Goal: Communication & Community: Answer question/provide support

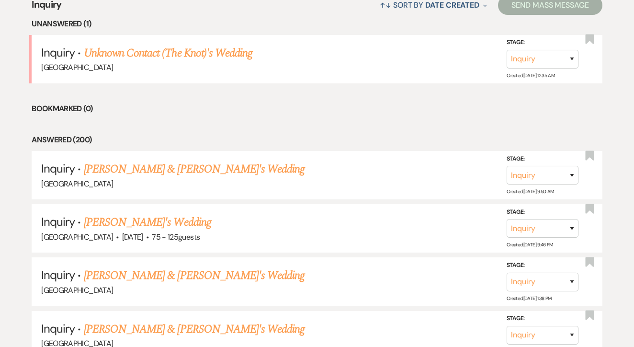
scroll to position [405, 0]
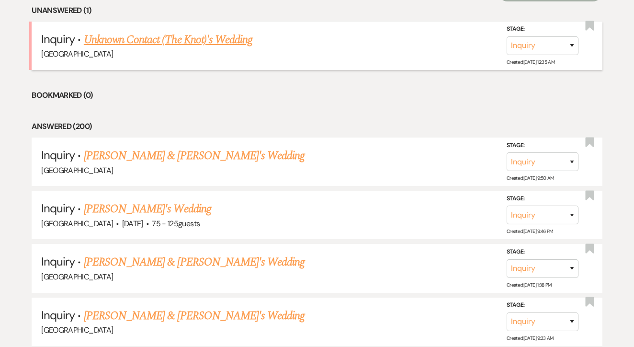
click at [222, 42] on link "Unknown Contact (The Knot)'s Wedding" at bounding box center [168, 39] width 169 height 17
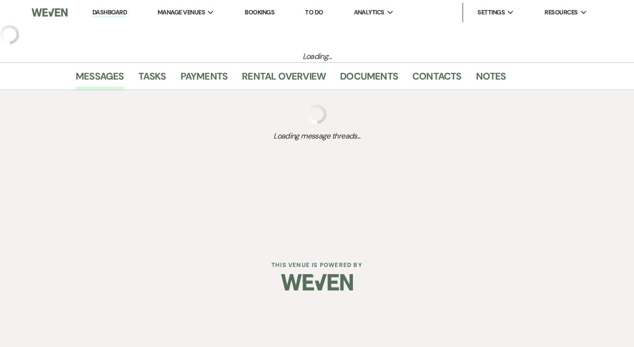
select select "2"
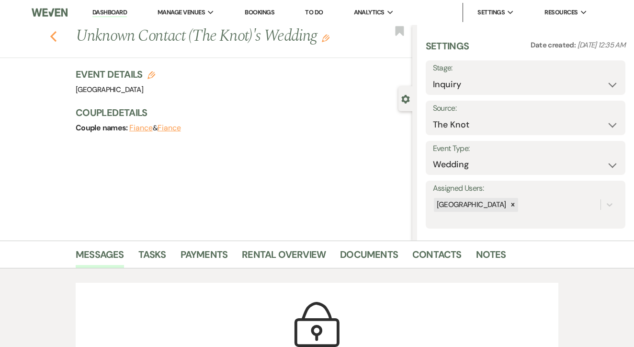
click at [52, 38] on icon "Previous" at bounding box center [53, 36] width 7 height 11
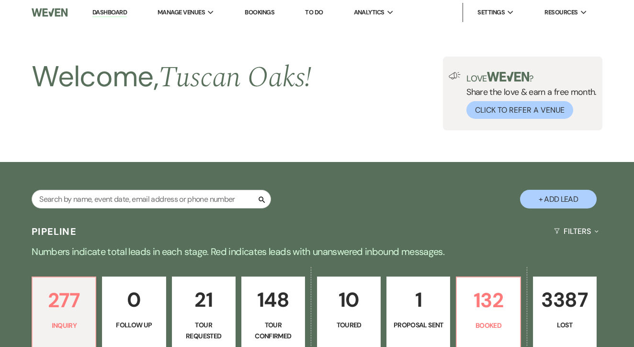
scroll to position [405, 0]
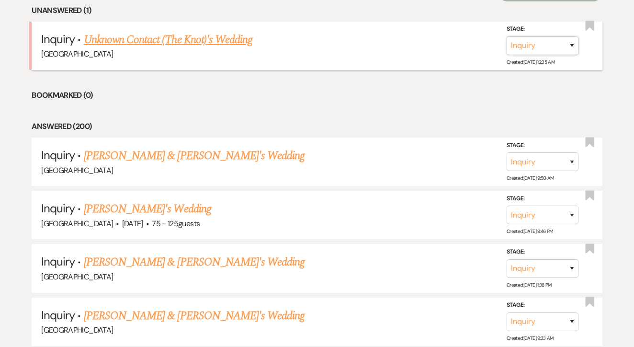
click at [556, 43] on select "Inquiry Follow Up Tour Requested Tour Confirmed Toured Proposal Sent Booked Lost" at bounding box center [543, 45] width 72 height 19
select select "8"
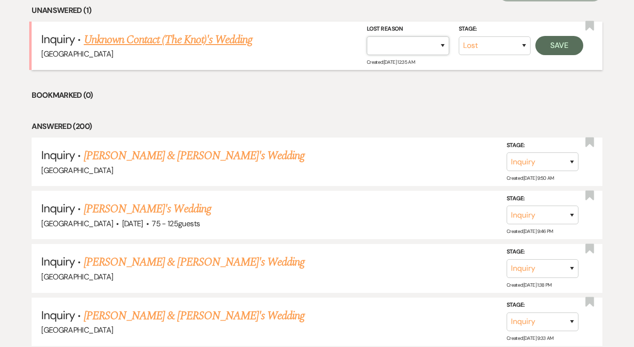
click at [411, 51] on select "Booked Elsewhere Budget Date Unavailable No Response Not a Good Match Capacity …" at bounding box center [408, 45] width 82 height 19
select select "4"
click at [556, 55] on div "Stage: Inquiry Follow Up Tour Requested Tour Confirmed Toured Proposal Sent Boo…" at bounding box center [477, 45] width 221 height 43
click at [556, 47] on button "Save" at bounding box center [559, 45] width 48 height 19
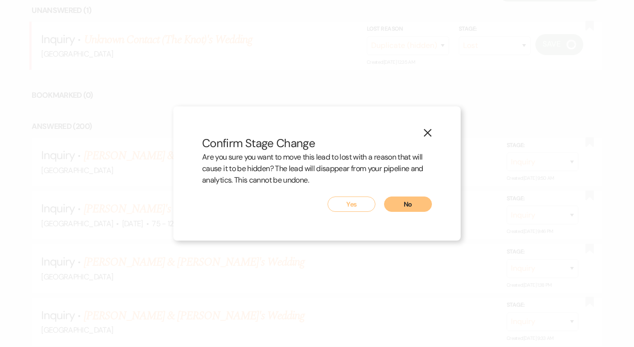
click at [346, 212] on div "X Confirm Stage Change Are you sure you want to move this lead to lost with a r…" at bounding box center [316, 173] width 287 height 134
click at [349, 206] on button "Yes" at bounding box center [351, 203] width 48 height 15
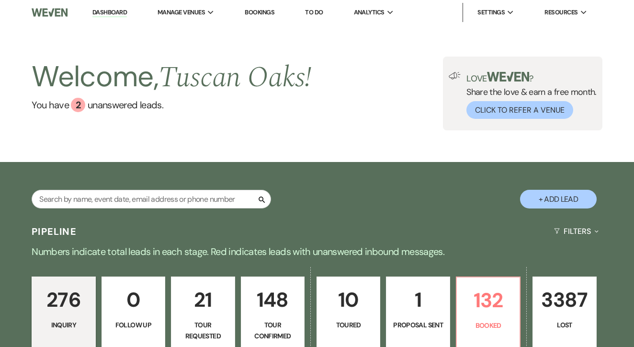
scroll to position [0, 0]
click at [268, 16] on link "Bookings" at bounding box center [260, 12] width 30 height 8
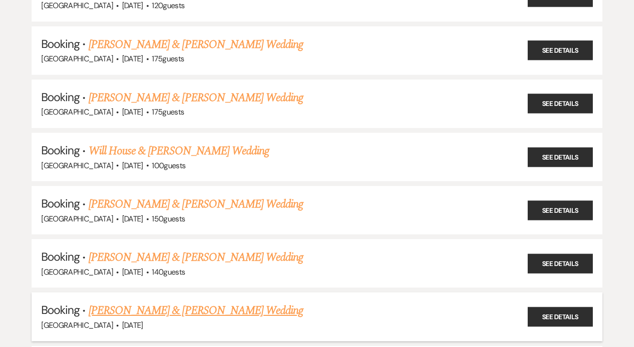
scroll to position [358, 0]
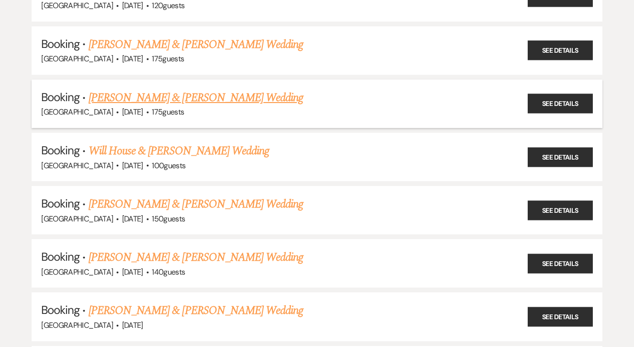
click at [269, 90] on link "[PERSON_NAME] & [PERSON_NAME] Wedding" at bounding box center [196, 97] width 214 height 17
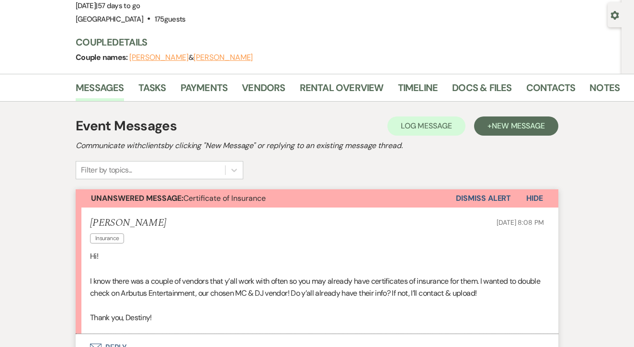
scroll to position [86, 0]
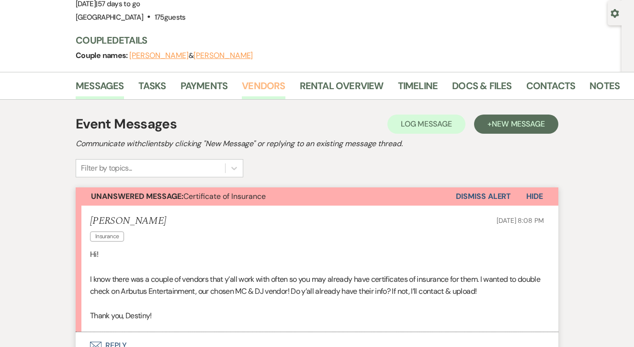
click at [269, 90] on link "Vendors" at bounding box center [263, 88] width 43 height 21
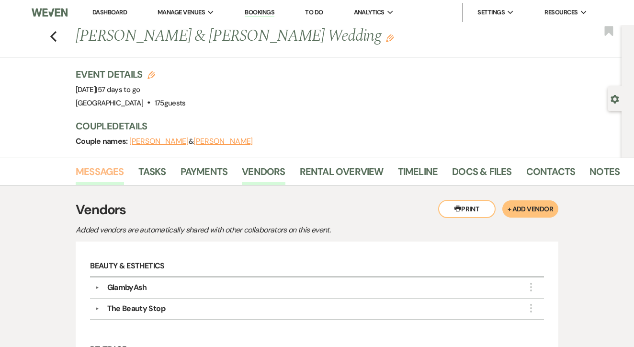
click at [93, 171] on link "Messages" at bounding box center [100, 174] width 48 height 21
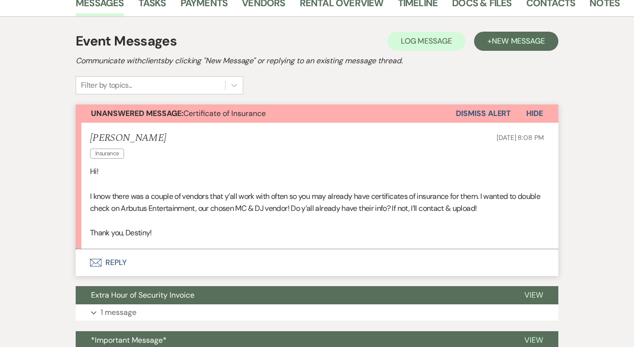
scroll to position [176, 0]
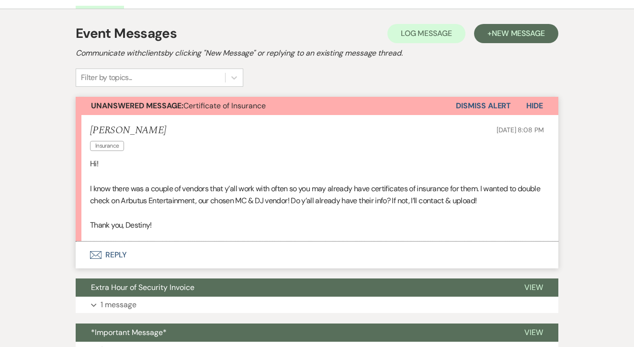
click at [487, 98] on button "Dismiss Alert" at bounding box center [483, 106] width 55 height 18
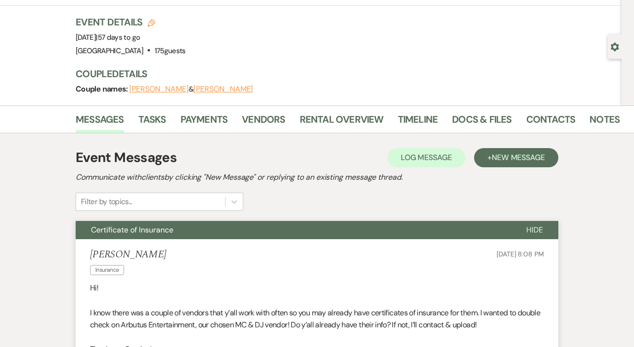
scroll to position [54, 0]
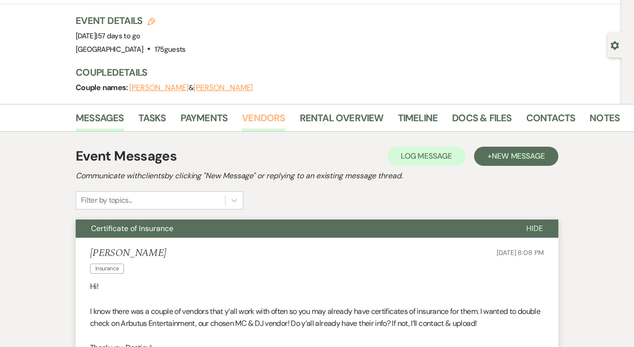
click at [251, 119] on link "Vendors" at bounding box center [263, 120] width 43 height 21
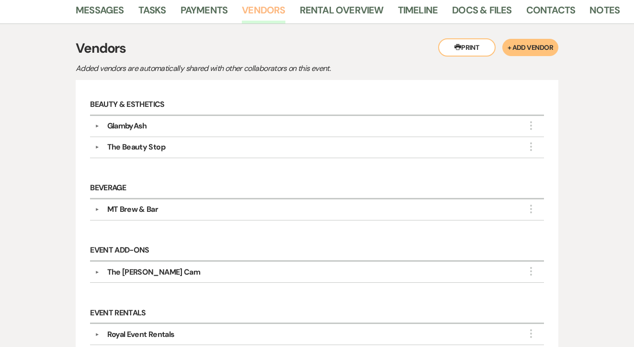
scroll to position [165, 0]
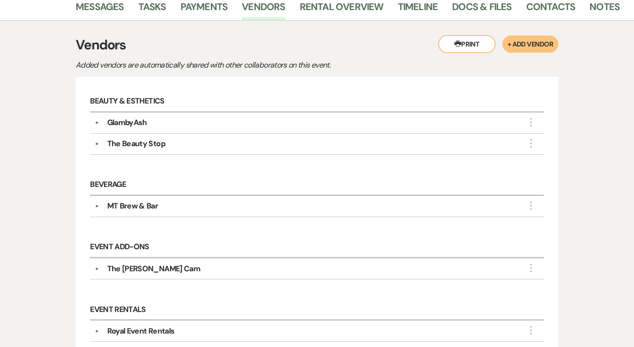
click at [252, 123] on div "GlambyAsh" at bounding box center [320, 122] width 440 height 11
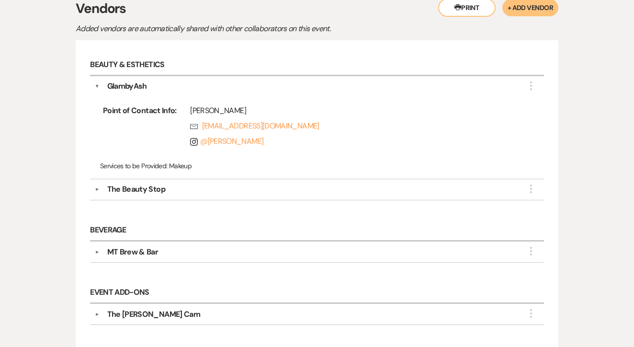
scroll to position [213, 0]
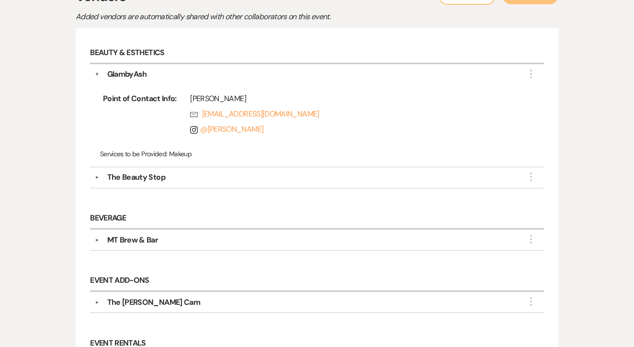
click at [235, 174] on div "The Beauty Stop" at bounding box center [320, 176] width 440 height 11
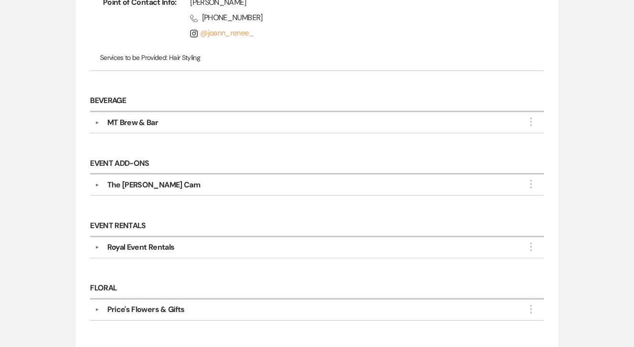
scroll to position [452, 0]
click at [258, 122] on div "MT Brew & Bar" at bounding box center [320, 122] width 440 height 11
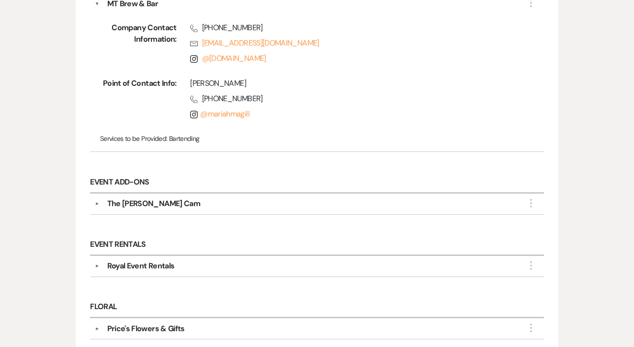
scroll to position [590, 0]
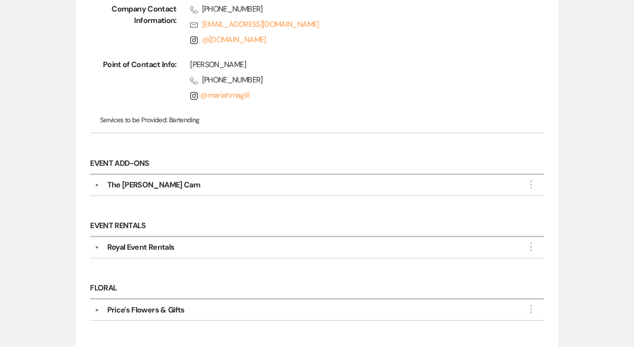
click at [269, 191] on div "▼ The Campbell Cam More Company Contact Information: Phone (254) 631-8110 Rsvp …" at bounding box center [317, 185] width 454 height 21
click at [272, 187] on div "The Campbell Cam" at bounding box center [320, 184] width 440 height 11
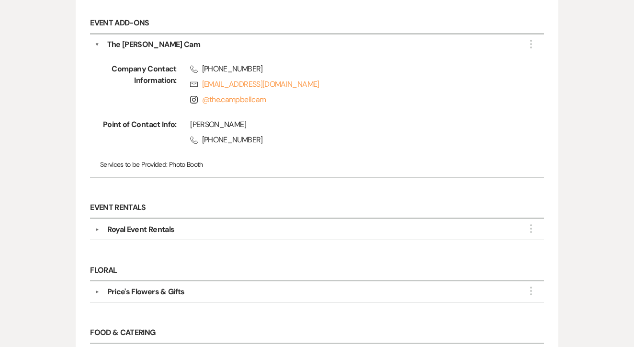
scroll to position [730, 0]
click at [258, 231] on div "Royal Event Rentals" at bounding box center [320, 229] width 440 height 11
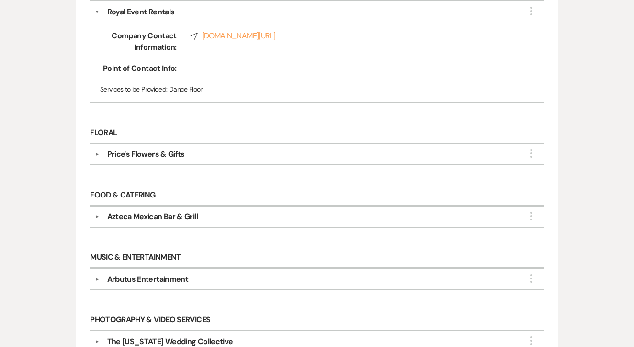
scroll to position [995, 0]
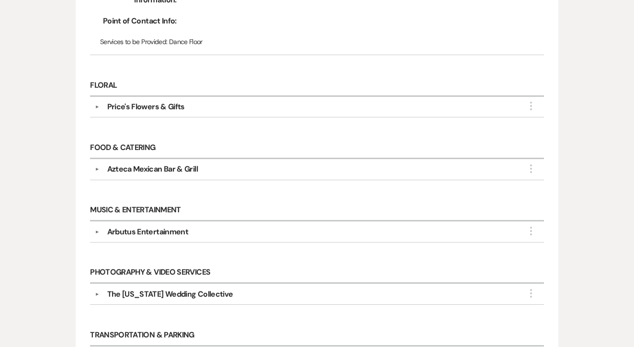
click at [268, 112] on div "▼ Price's Flowers & Gifts More Company Contact Information: Phone (254) 893-264…" at bounding box center [317, 107] width 454 height 21
click at [274, 97] on div "▼ Price's Flowers & Gifts More Company Contact Information: Phone (254) 893-264…" at bounding box center [317, 107] width 454 height 21
click at [271, 115] on div "Floral ▼ Price's Flowers & Gifts More Company Contact Information: Phone (254) …" at bounding box center [316, 101] width 463 height 62
click at [275, 111] on div "▼ Price's Flowers & Gifts More Company Contact Information: Phone (254) 893-264…" at bounding box center [317, 107] width 454 height 21
click at [284, 108] on div "Price's Flowers & Gifts" at bounding box center [320, 106] width 440 height 11
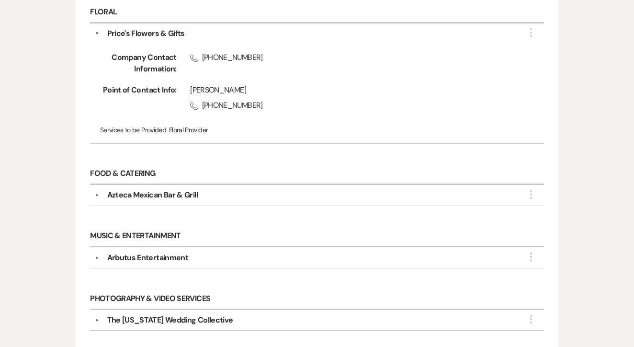
scroll to position [1148, 0]
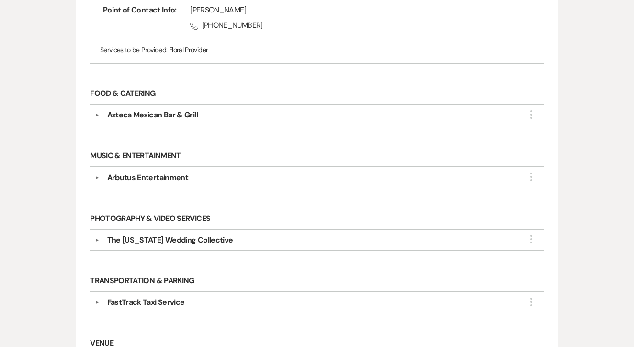
click at [265, 113] on div "Azteca Mexican Bar & Grill" at bounding box center [320, 114] width 440 height 11
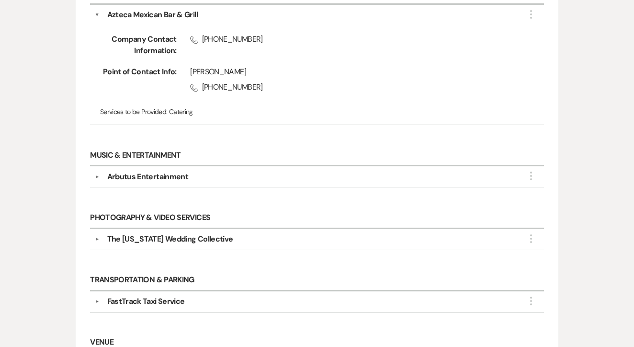
scroll to position [1307, 0]
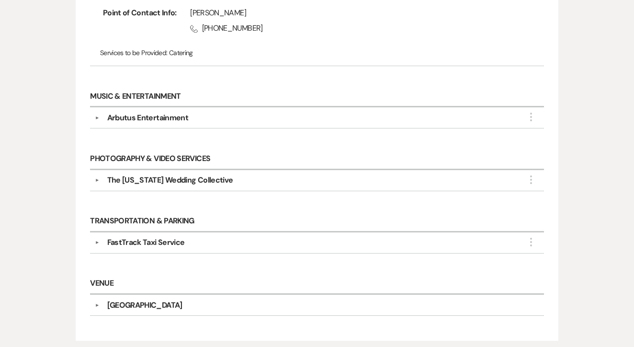
click at [299, 107] on div "▼ Arbutus Entertainment More Company Contact Information: Rsvp Aaron@arbutusent…" at bounding box center [317, 117] width 454 height 21
click at [297, 120] on div "Arbutus Entertainment" at bounding box center [320, 117] width 440 height 11
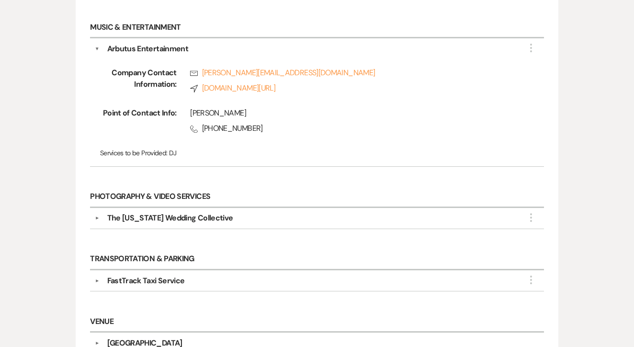
scroll to position [1394, 0]
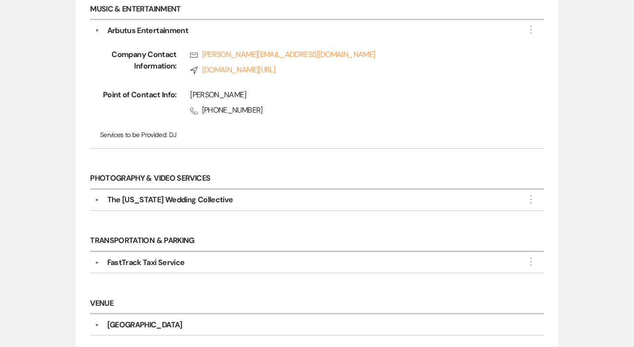
click at [274, 196] on div "The Texas Wedding Collective" at bounding box center [320, 199] width 440 height 11
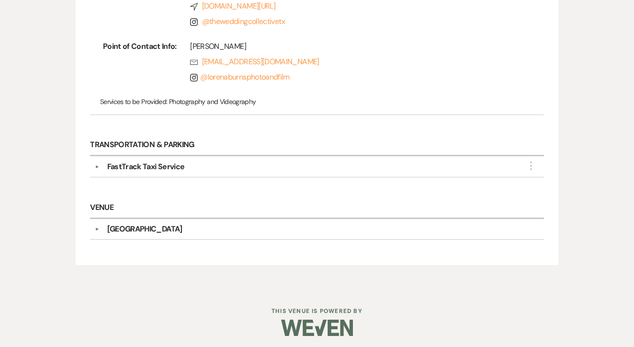
scroll to position [1642, 0]
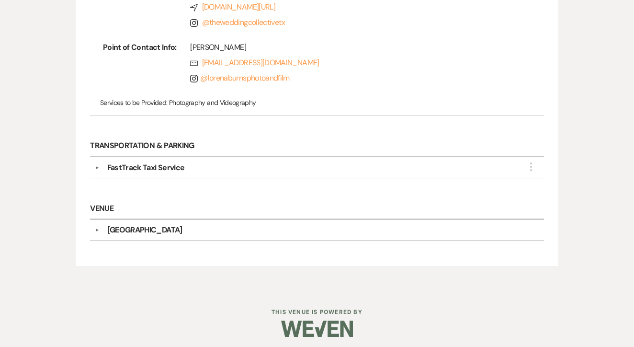
click at [292, 170] on div "▼ FastTrack Taxi Service More Company Contact Information: Phone (817) 771-0516…" at bounding box center [317, 167] width 454 height 21
click at [295, 162] on div "FastTrack Taxi Service" at bounding box center [320, 167] width 440 height 11
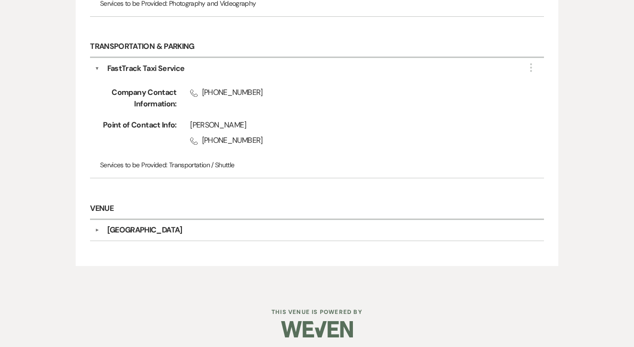
click at [268, 220] on div "▼ Tuscan Oaks Estate Company Contact Information: Phone (817) 231-0182 Compass …" at bounding box center [317, 230] width 454 height 21
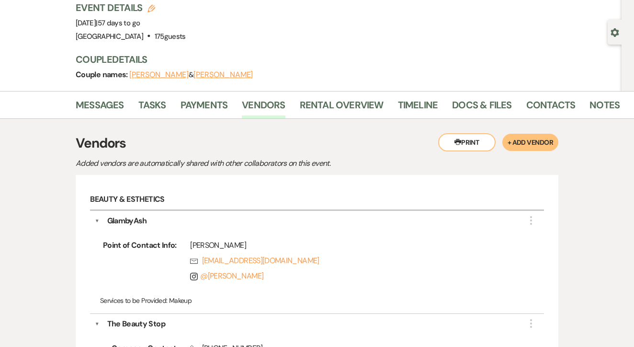
scroll to position [65, 0]
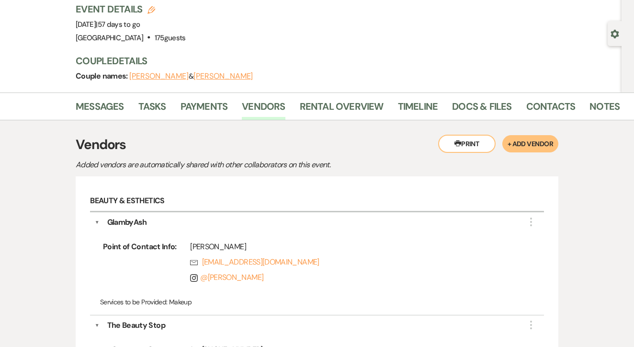
click at [215, 186] on div "Beauty & Esthetics ▼ GlambyAsh More Point of Contact Info: Ashley Inglet Rsvp g…" at bounding box center [316, 330] width 463 height 288
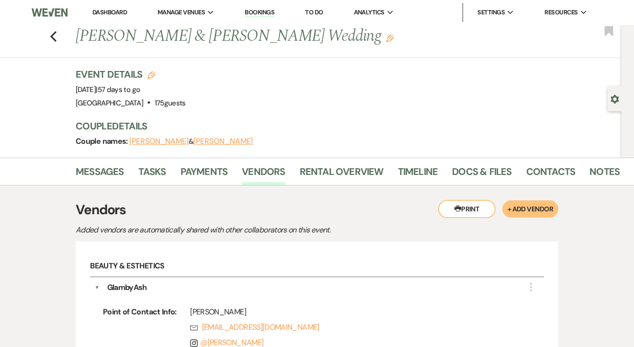
scroll to position [0, 0]
click at [109, 16] on link "Dashboard" at bounding box center [109, 12] width 34 height 8
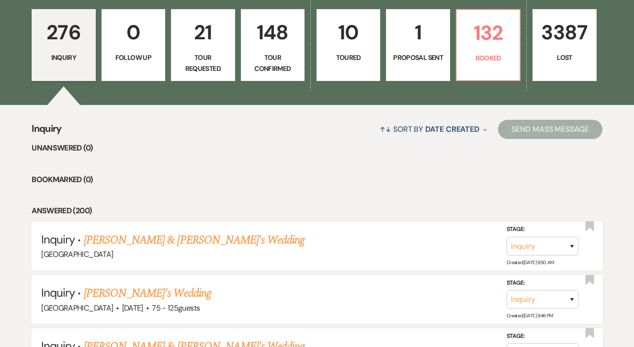
scroll to position [357, 0]
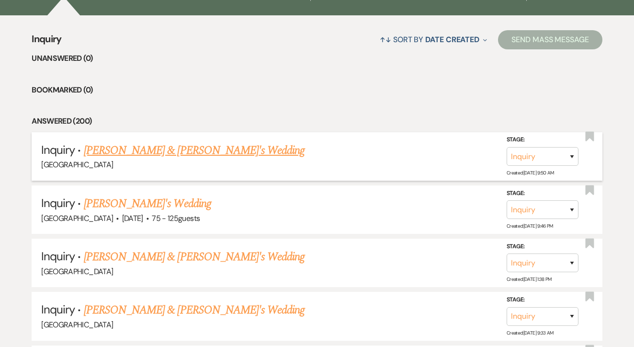
click at [206, 149] on link "[PERSON_NAME] & [PERSON_NAME]'s Wedding" at bounding box center [194, 150] width 221 height 17
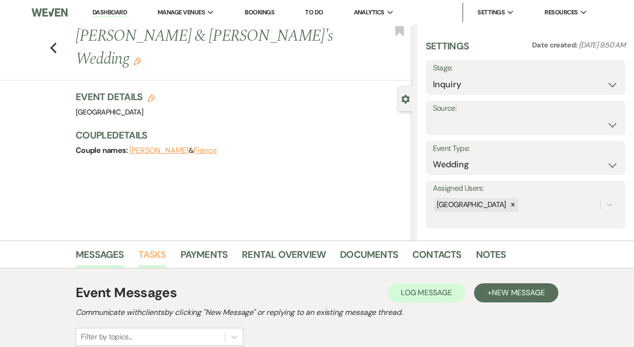
click at [150, 257] on link "Tasks" at bounding box center [152, 257] width 28 height 21
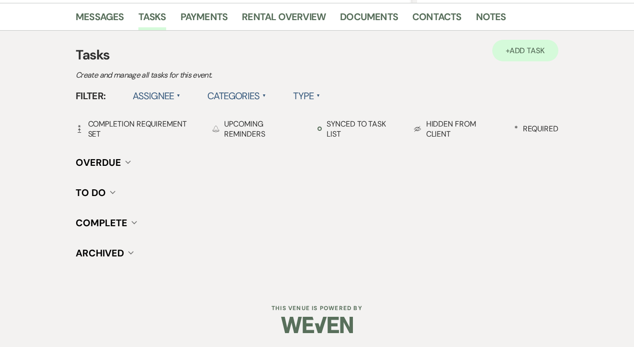
click at [494, 41] on link "+ Add Task" at bounding box center [525, 51] width 66 height 22
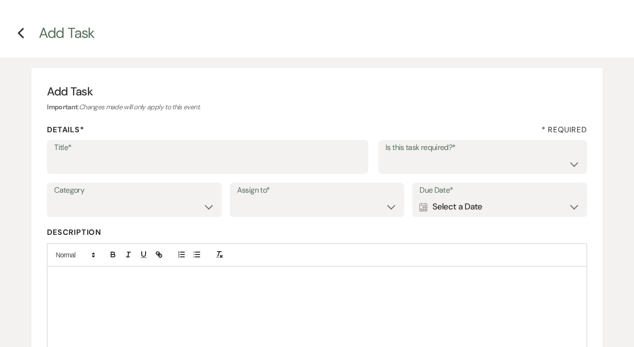
scroll to position [24, 0]
click at [289, 189] on label "Assign to*" at bounding box center [317, 191] width 160 height 14
click at [320, 156] on input "Title*" at bounding box center [207, 164] width 307 height 19
type input "1st"
click at [456, 167] on select "Yes No" at bounding box center [482, 164] width 194 height 19
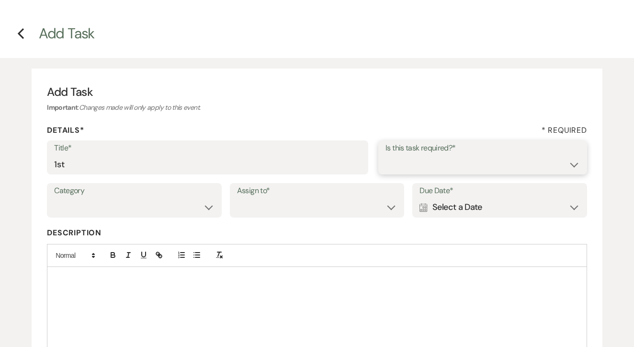
select select "false"
click at [318, 212] on select "Venue Client" at bounding box center [317, 207] width 160 height 19
select select "venueHost"
click at [485, 213] on div "Calendar Select a Date Expand" at bounding box center [499, 207] width 160 height 19
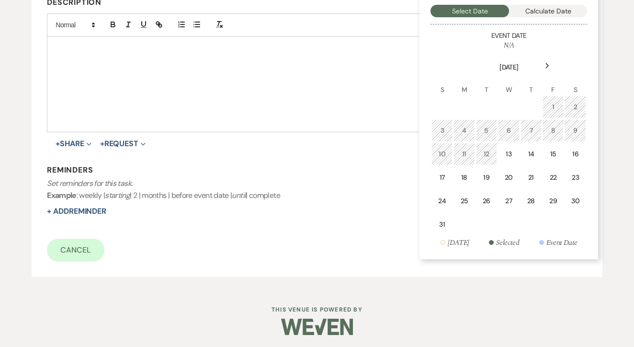
scroll to position [254, 0]
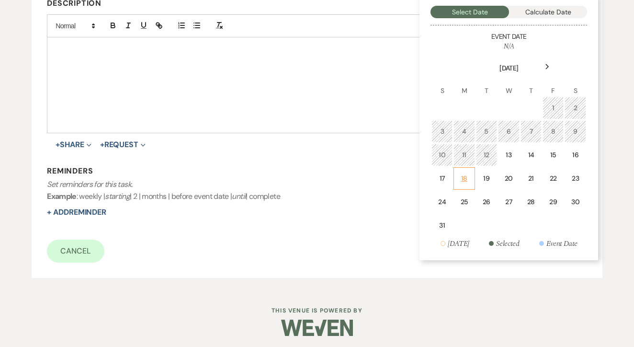
click at [466, 185] on td "18" at bounding box center [463, 178] width 21 height 23
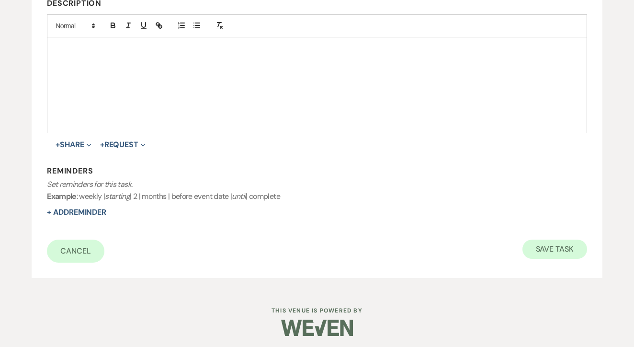
click at [558, 246] on button "Save Task" at bounding box center [554, 248] width 65 height 19
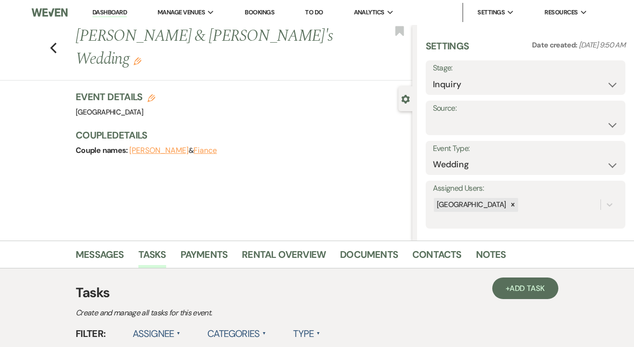
click at [124, 8] on li "Dashboard" at bounding box center [110, 12] width 44 height 19
click at [115, 11] on link "Dashboard" at bounding box center [109, 12] width 34 height 9
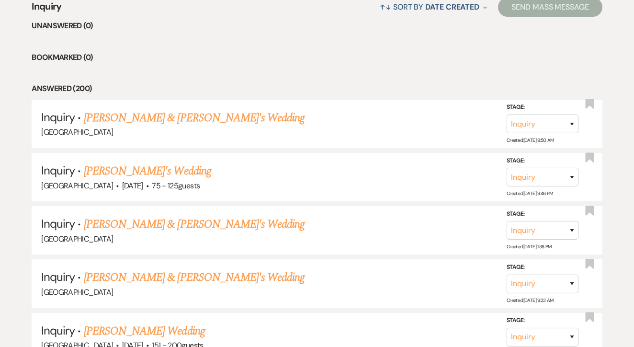
scroll to position [394, 0]
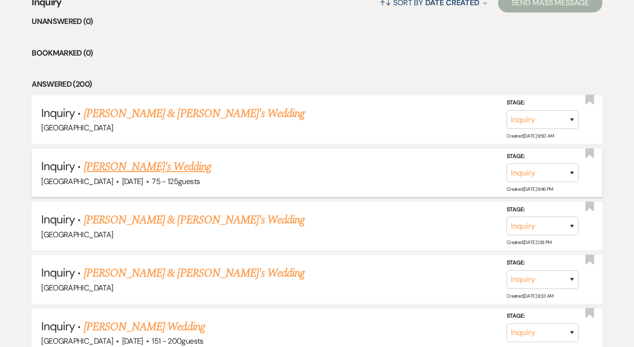
click at [158, 167] on link "[PERSON_NAME]'s Wedding" at bounding box center [147, 166] width 127 height 17
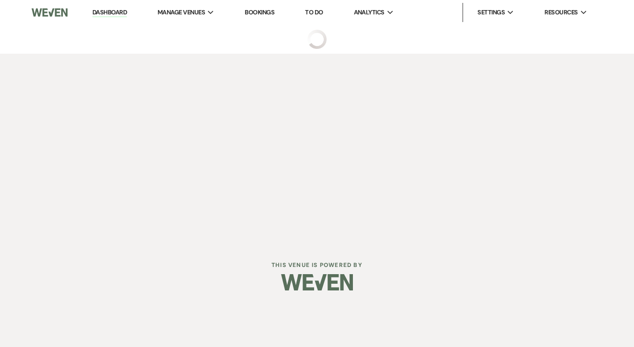
select select "3"
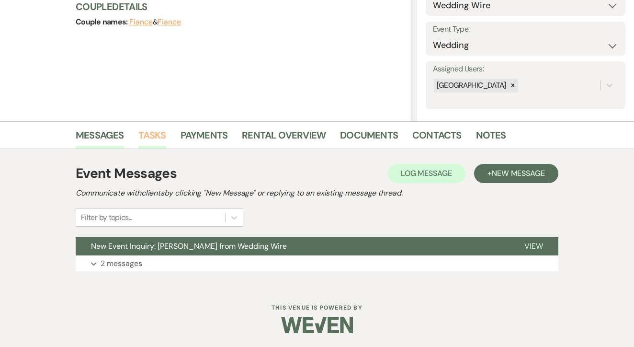
click at [159, 139] on link "Tasks" at bounding box center [152, 137] width 28 height 21
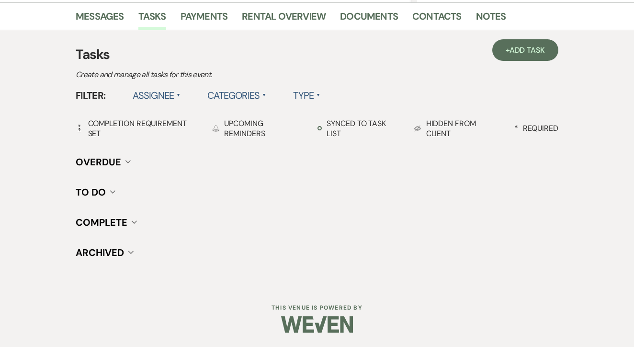
scroll to position [237, 0]
click at [517, 63] on h3 "Tasks" at bounding box center [317, 55] width 483 height 20
click at [515, 57] on link "+ Add Task" at bounding box center [525, 51] width 66 height 22
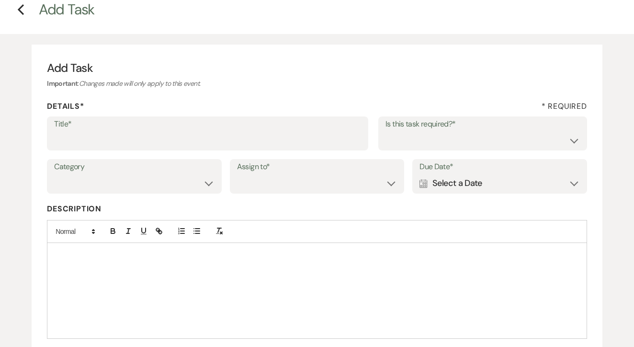
scroll to position [48, 0]
click at [324, 144] on input "Title*" at bounding box center [207, 140] width 307 height 19
type input "1st"
click at [473, 137] on select "Yes No" at bounding box center [482, 140] width 194 height 19
select select "false"
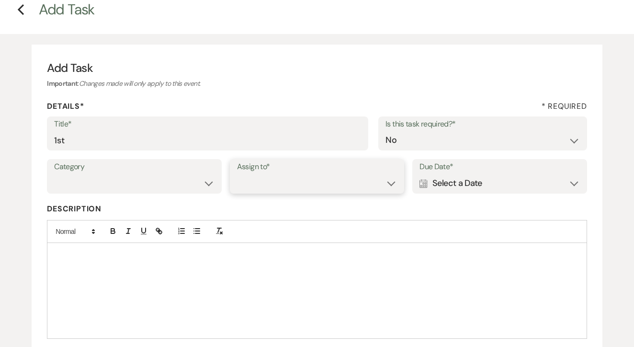
click at [340, 176] on select "Venue Client" at bounding box center [317, 183] width 160 height 19
select select "venueHost"
click at [468, 193] on div "Category Venue Vendors Guests Details Finalize & Share Assign to* Venue Client …" at bounding box center [317, 180] width 540 height 43
click at [472, 189] on div "Calendar Select a Date Expand" at bounding box center [499, 183] width 160 height 19
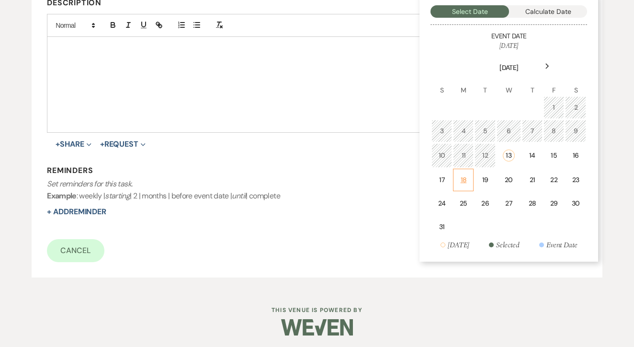
click at [468, 179] on td "18" at bounding box center [463, 180] width 21 height 23
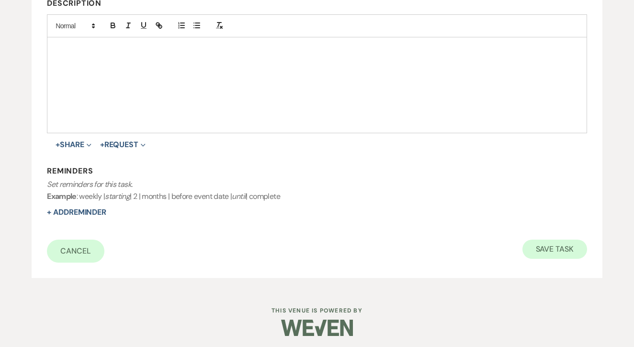
click at [559, 248] on button "Save Task" at bounding box center [554, 248] width 65 height 19
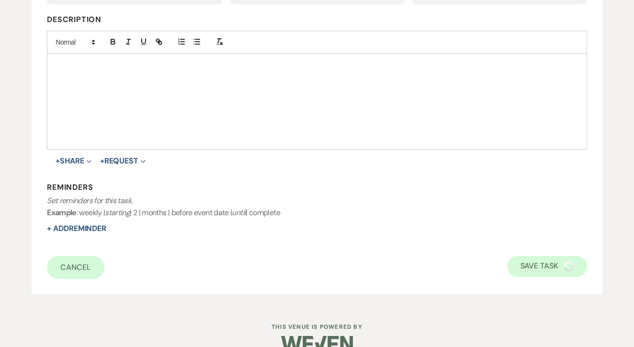
select select "3"
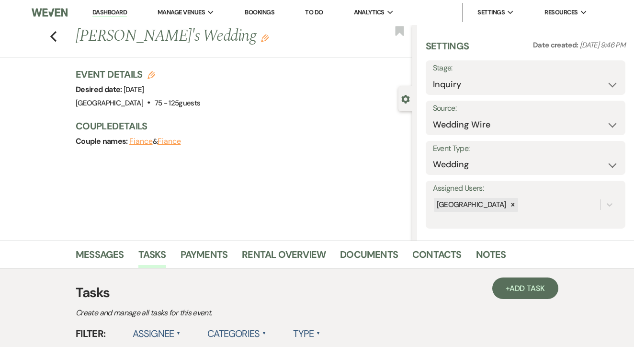
scroll to position [0, 0]
click at [51, 38] on icon "Previous" at bounding box center [53, 36] width 7 height 11
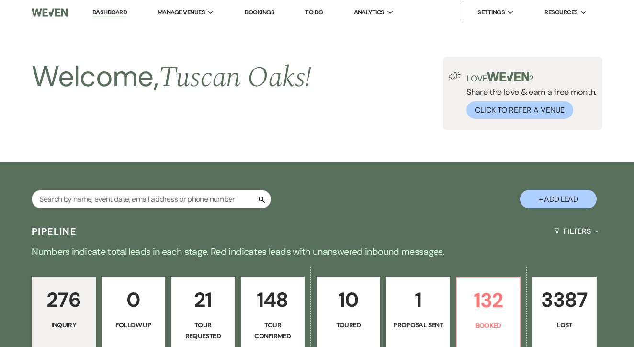
scroll to position [394, 0]
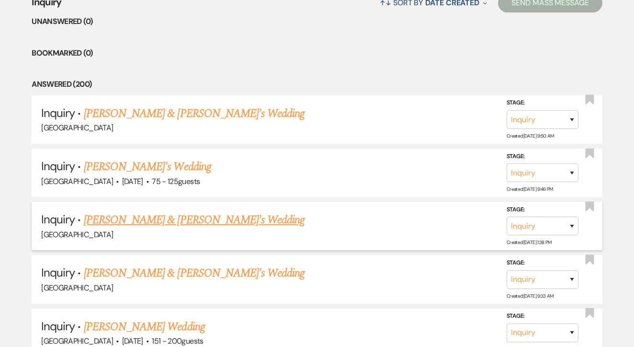
click at [200, 216] on link "[PERSON_NAME] & [PERSON_NAME]'s Wedding" at bounding box center [194, 219] width 221 height 17
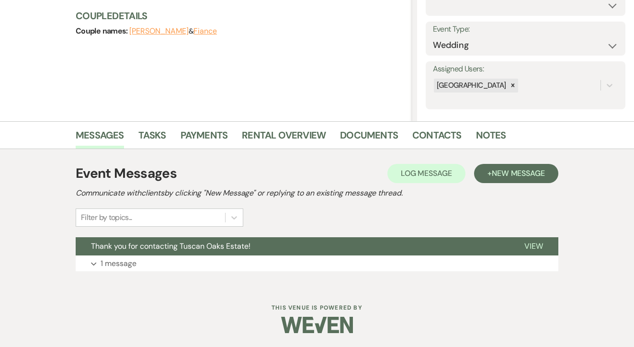
click at [162, 125] on li "Tasks" at bounding box center [159, 136] width 42 height 23
click at [161, 128] on link "Tasks" at bounding box center [152, 137] width 28 height 21
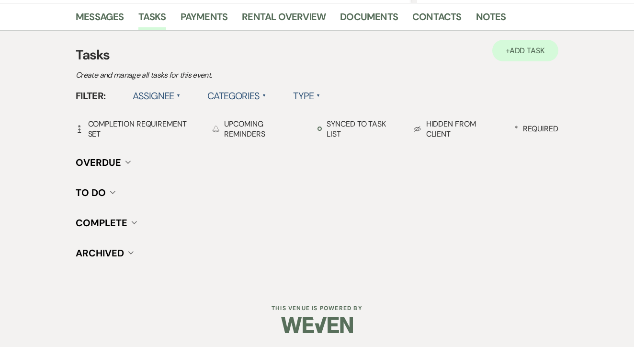
click at [492, 44] on link "+ Add Task" at bounding box center [525, 51] width 66 height 22
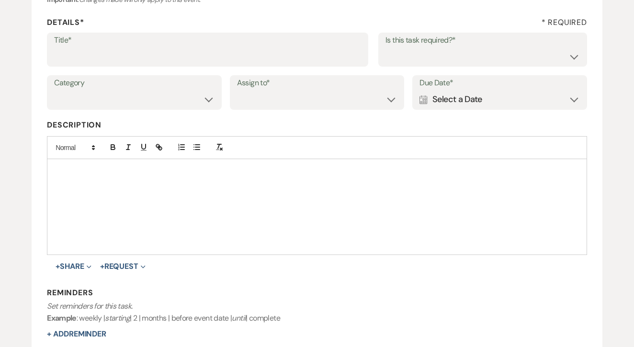
scroll to position [132, 0]
click at [248, 59] on input "Title*" at bounding box center [207, 56] width 307 height 19
type input "1st"
click at [418, 47] on select "Yes No" at bounding box center [482, 56] width 194 height 19
select select "false"
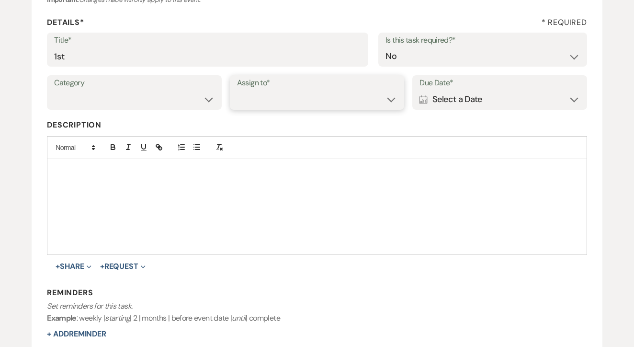
click at [378, 99] on select "Venue Client" at bounding box center [317, 99] width 160 height 19
select select "venueHost"
click at [471, 94] on div "Calendar Select a Date Expand" at bounding box center [499, 99] width 160 height 19
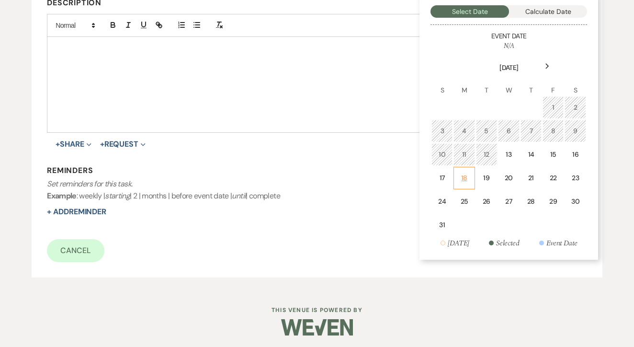
scroll to position [254, 0]
click at [464, 180] on div "18" at bounding box center [464, 178] width 9 height 10
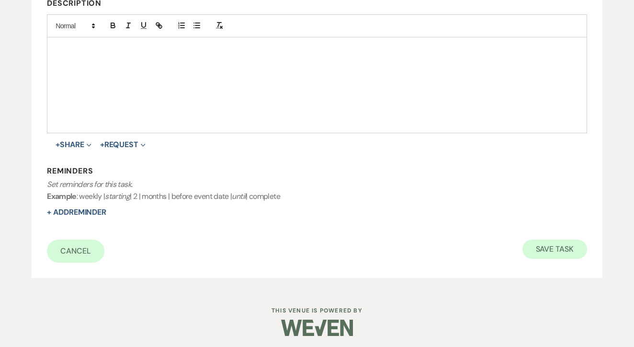
click at [554, 239] on button "Save Task" at bounding box center [554, 248] width 65 height 19
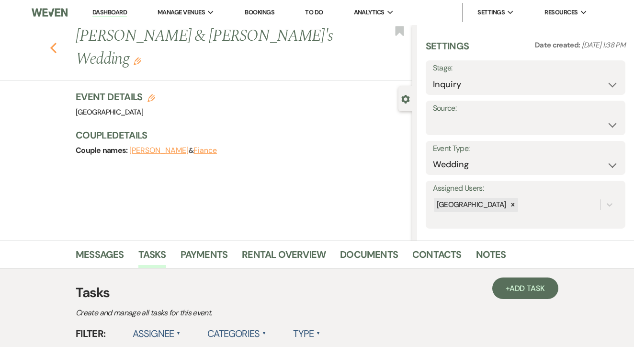
click at [54, 42] on icon "Previous" at bounding box center [53, 47] width 7 height 11
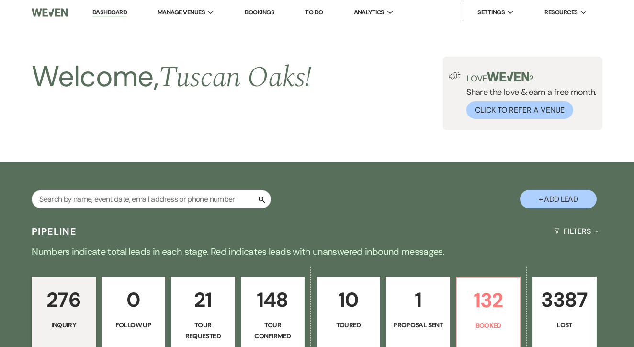
scroll to position [394, 0]
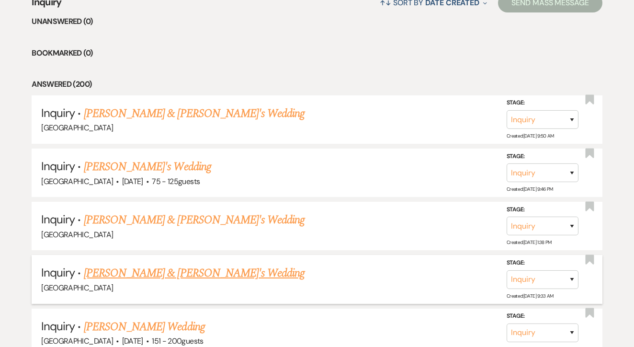
click at [165, 266] on link "[PERSON_NAME] & [PERSON_NAME]'s Wedding" at bounding box center [194, 272] width 221 height 17
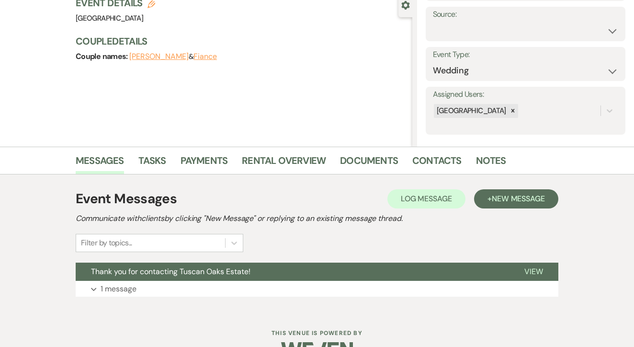
scroll to position [94, 0]
click at [158, 152] on li "Tasks" at bounding box center [159, 162] width 42 height 23
click at [159, 158] on link "Tasks" at bounding box center [152, 163] width 28 height 21
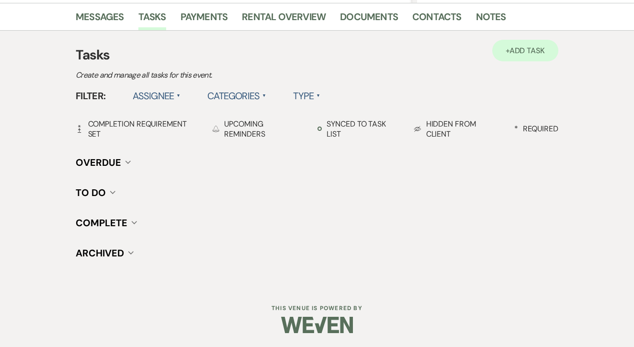
click at [548, 42] on link "+ Add Task" at bounding box center [525, 51] width 66 height 22
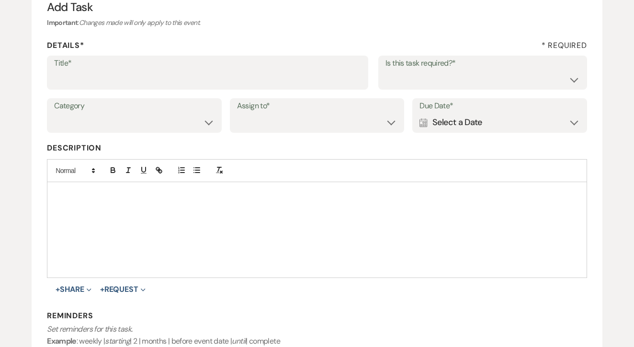
scroll to position [109, 0]
click at [338, 75] on input "Title*" at bounding box center [207, 79] width 307 height 19
type input "1st"
click at [502, 73] on select "Yes No" at bounding box center [482, 79] width 194 height 19
select select "false"
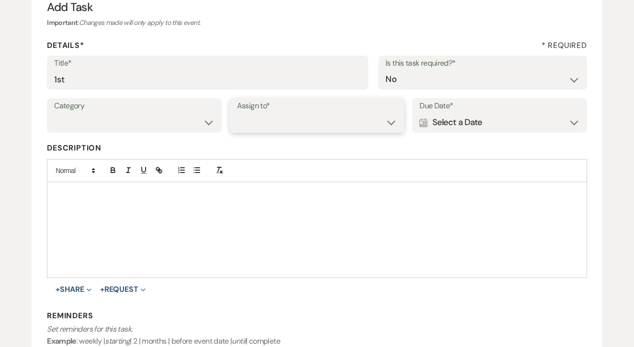
click at [340, 129] on select "Venue Client" at bounding box center [317, 122] width 160 height 19
select select "venueHost"
click at [504, 115] on div "Calendar Select a Date Expand" at bounding box center [499, 122] width 160 height 19
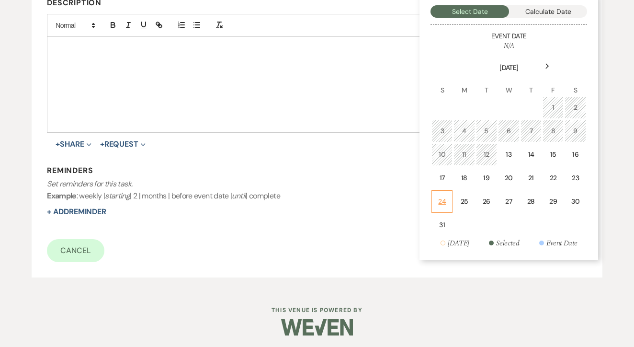
scroll to position [254, 0]
click at [468, 167] on td "18" at bounding box center [463, 178] width 21 height 23
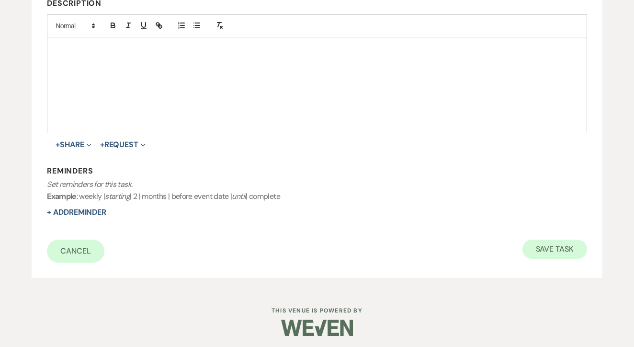
click at [583, 251] on button "Save Task" at bounding box center [554, 248] width 65 height 19
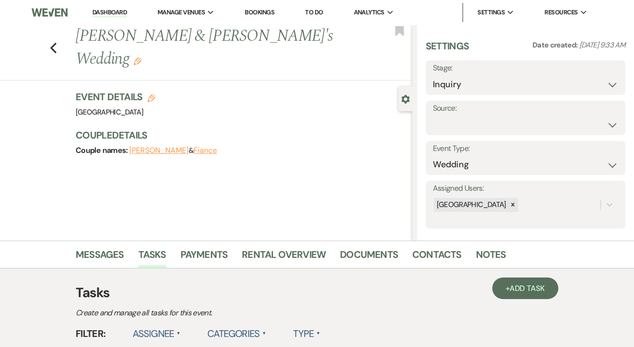
click at [112, 9] on link "Dashboard" at bounding box center [109, 12] width 34 height 9
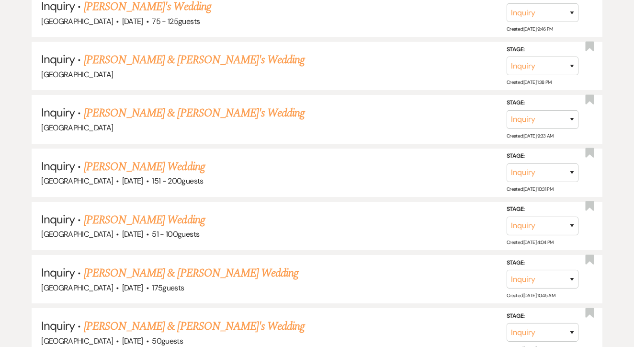
scroll to position [552, 0]
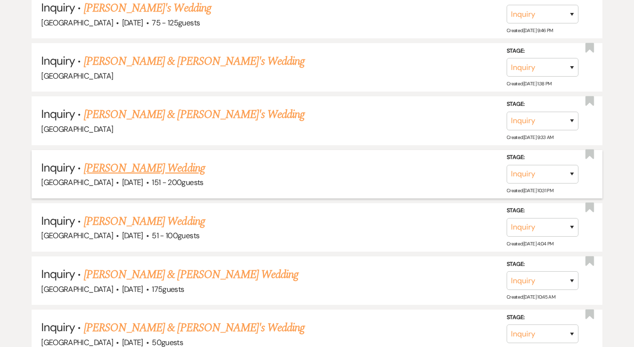
click at [162, 168] on link "[PERSON_NAME] Wedding" at bounding box center [144, 167] width 121 height 17
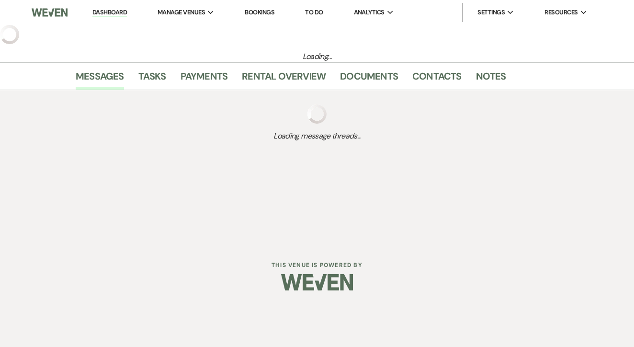
select select "2"
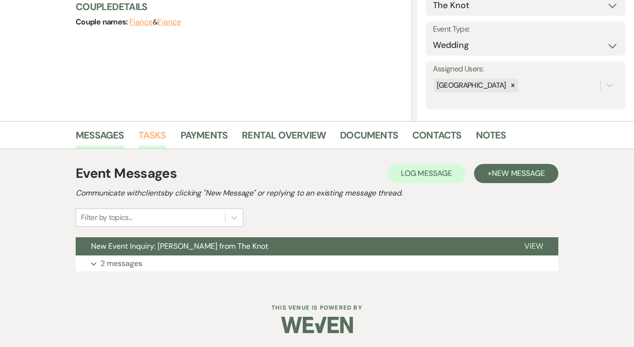
click at [162, 144] on link "Tasks" at bounding box center [152, 137] width 28 height 21
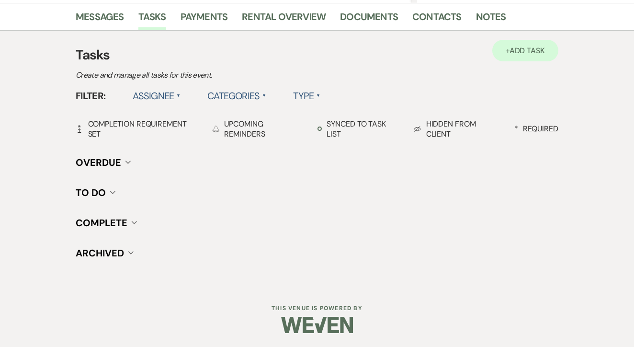
click at [501, 55] on link "+ Add Task" at bounding box center [525, 51] width 66 height 22
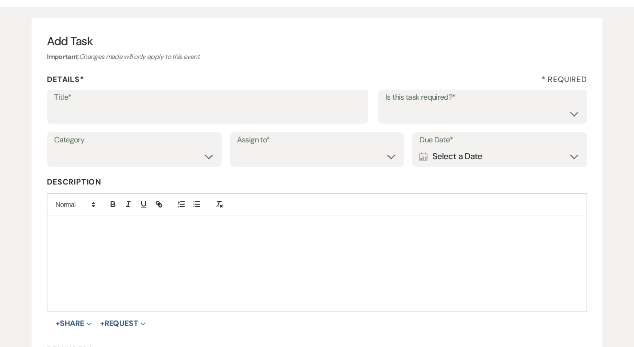
scroll to position [75, 0]
click at [211, 118] on input "Title*" at bounding box center [207, 113] width 307 height 19
type input "1st"
click at [435, 108] on select "Yes No" at bounding box center [482, 113] width 194 height 19
select select "false"
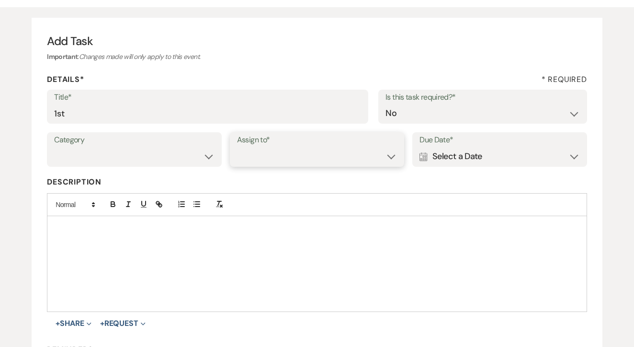
click at [337, 154] on select "Venue Client" at bounding box center [317, 156] width 160 height 19
select select "venueHost"
click at [480, 158] on div "Calendar Select a Date Expand" at bounding box center [499, 156] width 160 height 19
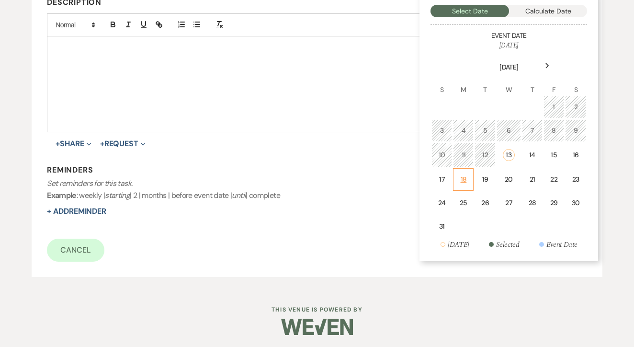
scroll to position [254, 0]
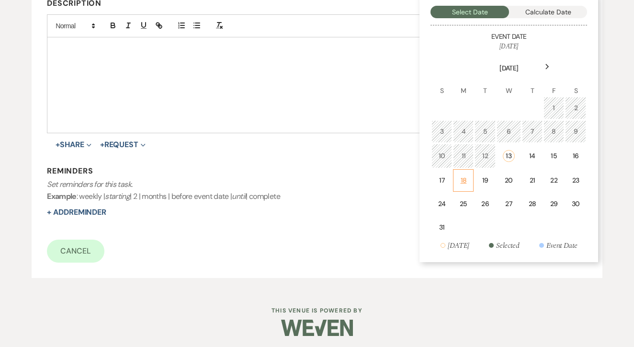
click at [466, 172] on td "18" at bounding box center [463, 180] width 21 height 23
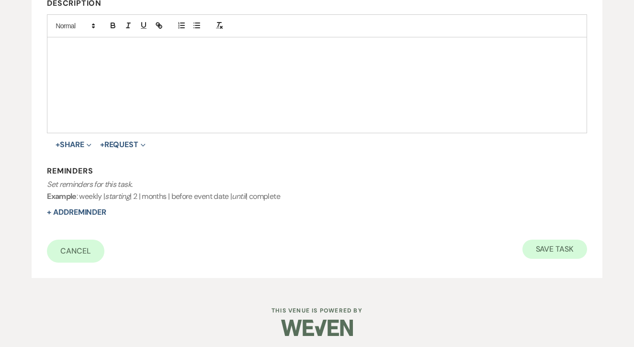
click at [567, 239] on button "Save Task" at bounding box center [554, 248] width 65 height 19
select select "2"
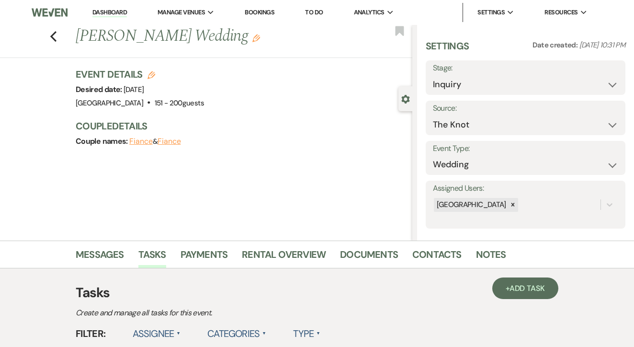
click at [122, 16] on link "Dashboard" at bounding box center [109, 12] width 34 height 9
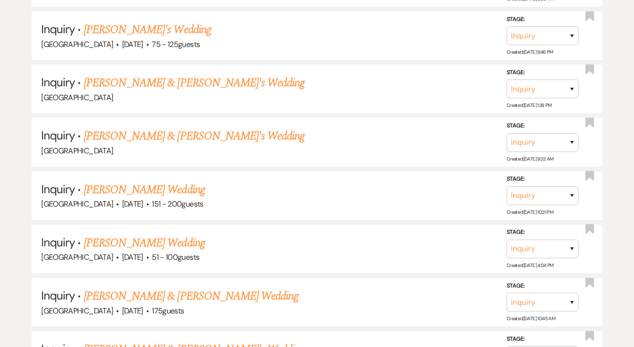
scroll to position [531, 0]
click at [174, 198] on span "151 - 200 guests" at bounding box center [177, 203] width 51 height 10
click at [162, 241] on link "[PERSON_NAME] Wedding" at bounding box center [144, 242] width 121 height 17
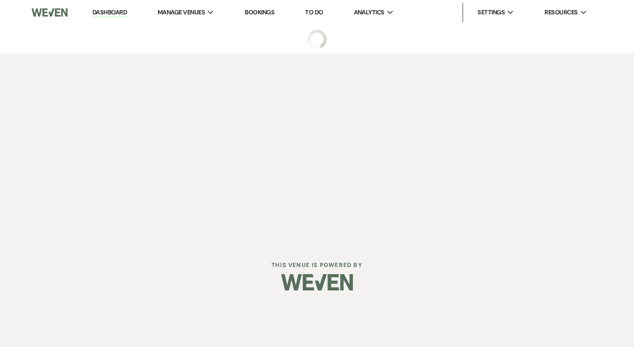
select select "2"
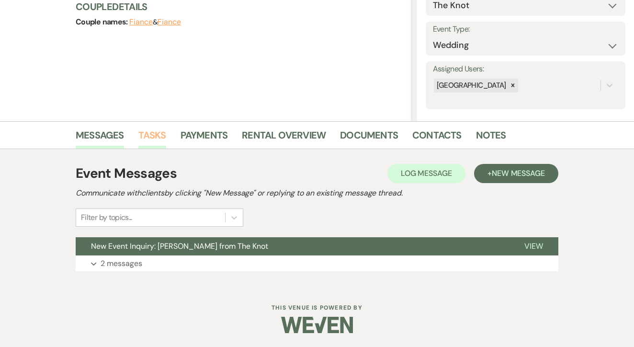
click at [157, 135] on link "Tasks" at bounding box center [152, 137] width 28 height 21
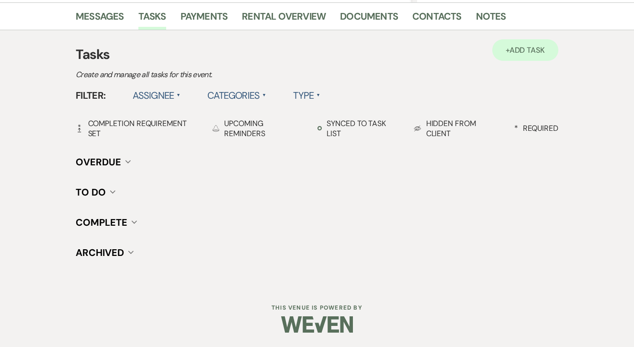
click at [531, 46] on span "Add Task" at bounding box center [526, 50] width 35 height 10
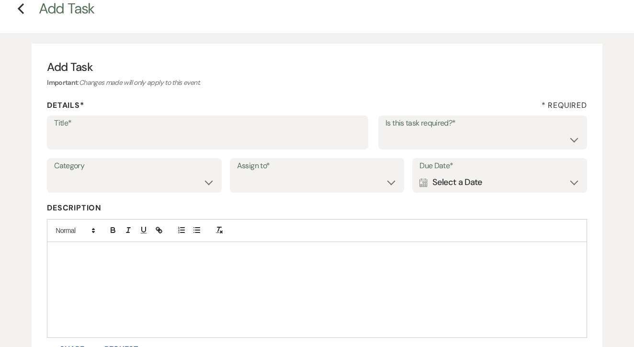
scroll to position [49, 0]
click at [204, 139] on input "Title*" at bounding box center [207, 139] width 307 height 19
type input "1st"
click at [396, 146] on select "Yes No" at bounding box center [482, 139] width 194 height 19
select select "false"
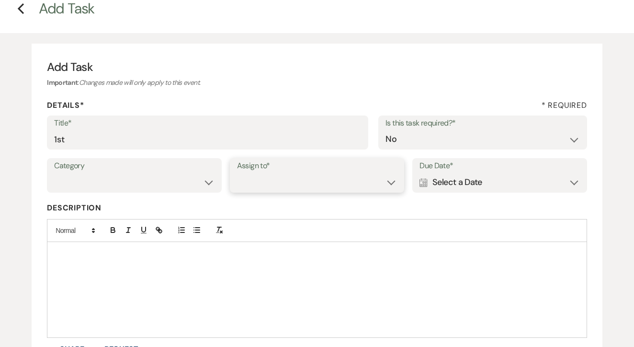
click at [319, 177] on select "Venue Client" at bounding box center [317, 182] width 160 height 19
select select "venueHost"
click at [493, 187] on div "Calendar Select a Date Expand" at bounding box center [499, 182] width 160 height 19
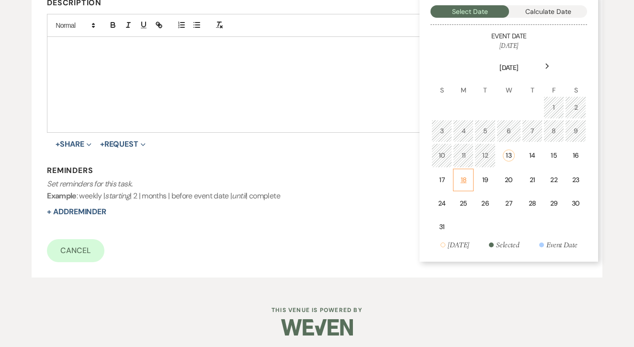
scroll to position [254, 0]
click at [462, 178] on div "18" at bounding box center [463, 180] width 8 height 10
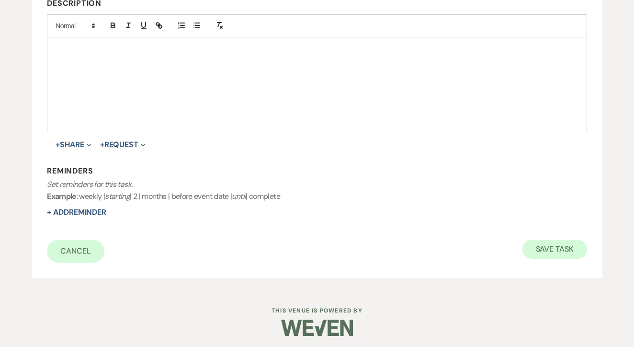
click at [557, 239] on button "Save Task" at bounding box center [554, 248] width 65 height 19
select select "2"
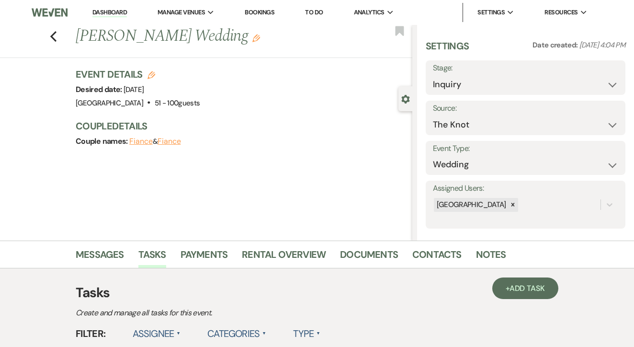
click at [100, 8] on link "Dashboard" at bounding box center [109, 12] width 34 height 9
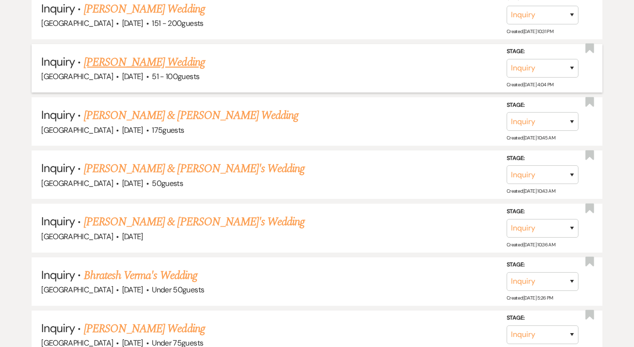
scroll to position [710, 0]
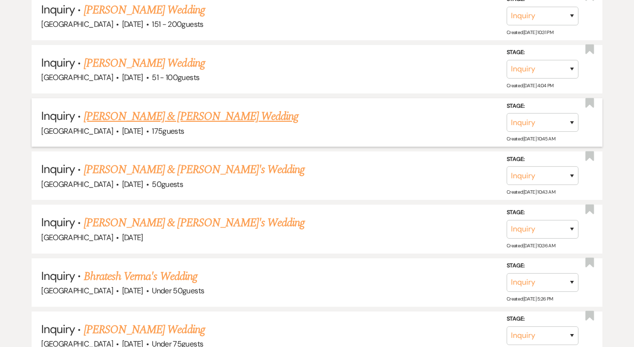
click at [157, 108] on link "[PERSON_NAME] & [PERSON_NAME] Wedding" at bounding box center [191, 116] width 214 height 17
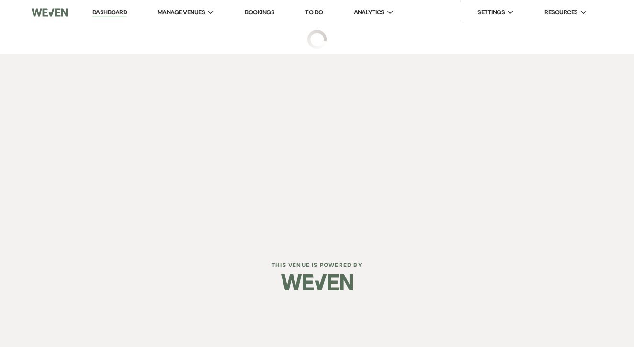
select select "17"
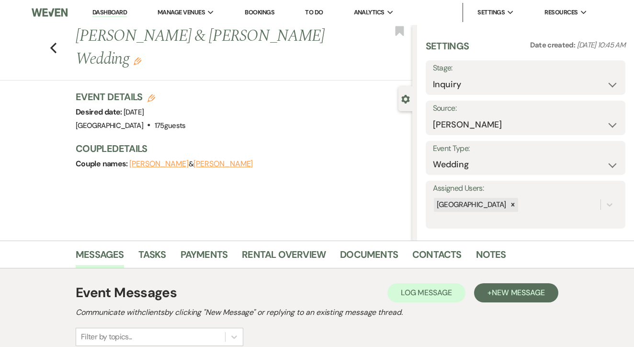
click at [120, 15] on link "Dashboard" at bounding box center [109, 12] width 34 height 9
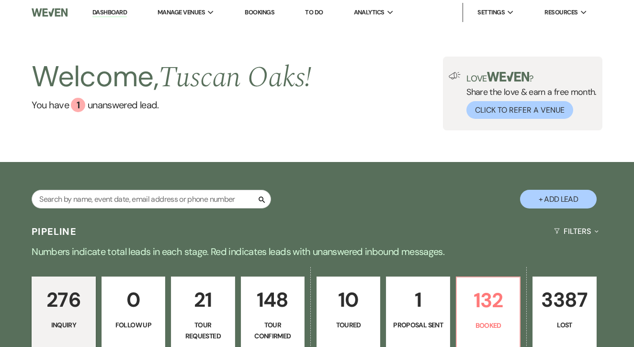
click at [268, 14] on link "Bookings" at bounding box center [260, 12] width 30 height 8
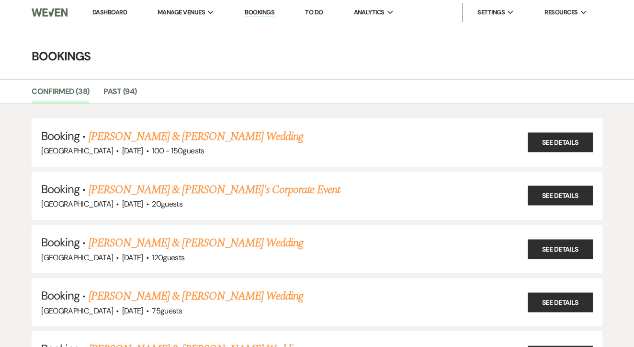
scroll to position [224, 0]
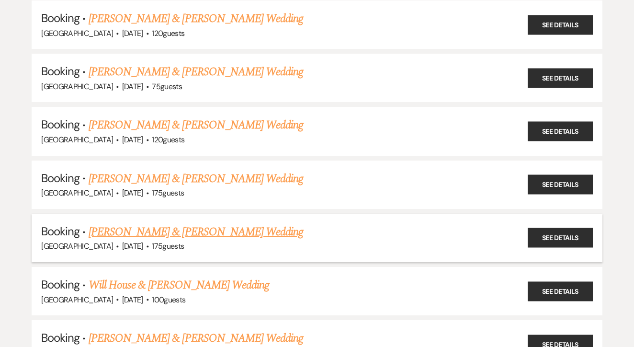
click at [281, 227] on link "[PERSON_NAME] & [PERSON_NAME] Wedding" at bounding box center [196, 231] width 214 height 17
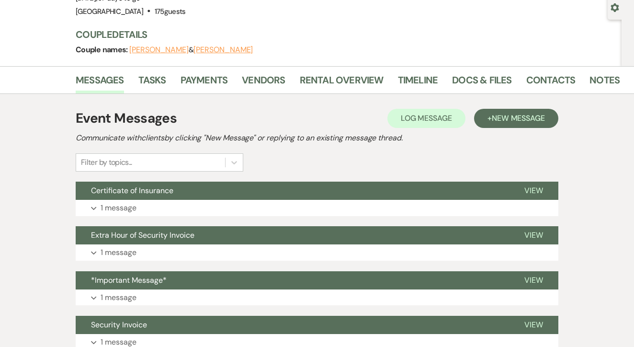
scroll to position [81, 0]
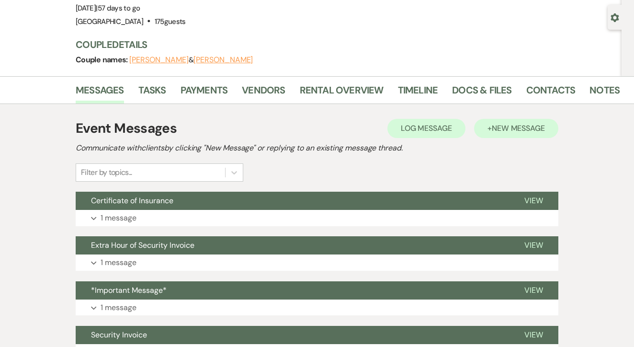
click at [526, 124] on span "New Message" at bounding box center [518, 128] width 53 height 10
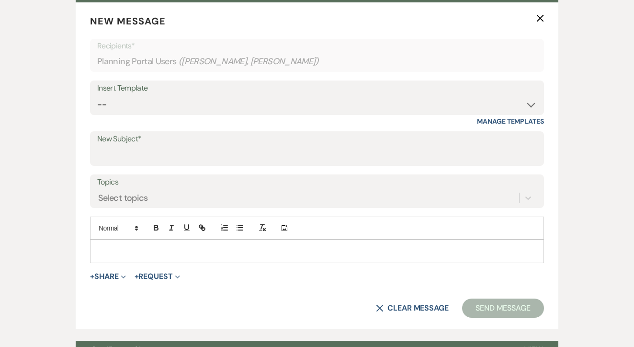
scroll to position [289, 0]
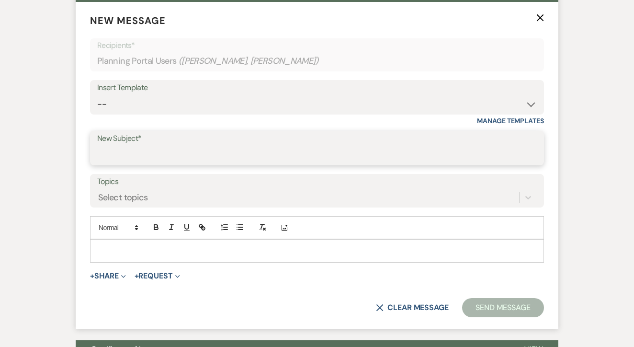
click at [319, 150] on input "New Subject*" at bounding box center [316, 155] width 439 height 19
type input "Guest Count"
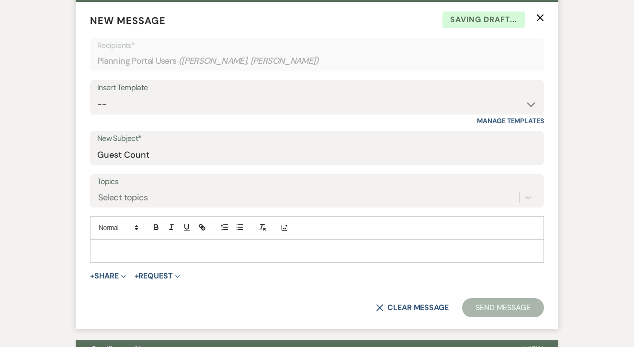
click at [303, 270] on div "+ Share Expand Doc Upload Documents Add Photo Images Pref Vendors Preferred ven…" at bounding box center [317, 275] width 454 height 11
click at [304, 253] on p at bounding box center [317, 250] width 439 height 11
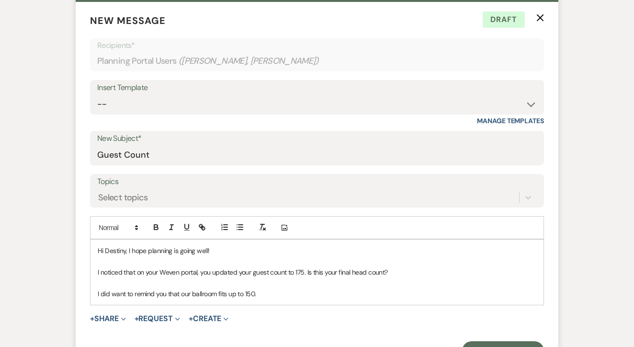
click at [94, 292] on div "Hi Destiny, I hope planning is going well! I noticed that on your Weven portal,…" at bounding box center [316, 271] width 453 height 65
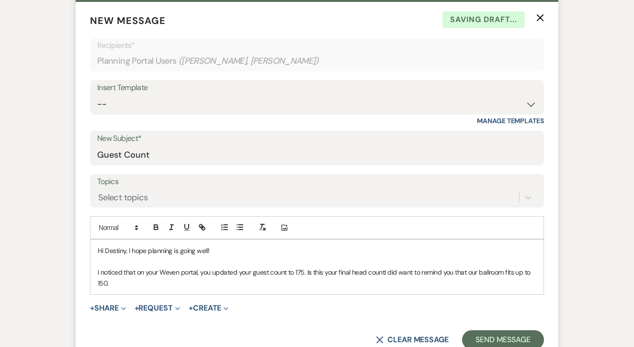
click at [347, 245] on p "Hi Destiny, I hope planning is going well!" at bounding box center [317, 250] width 439 height 11
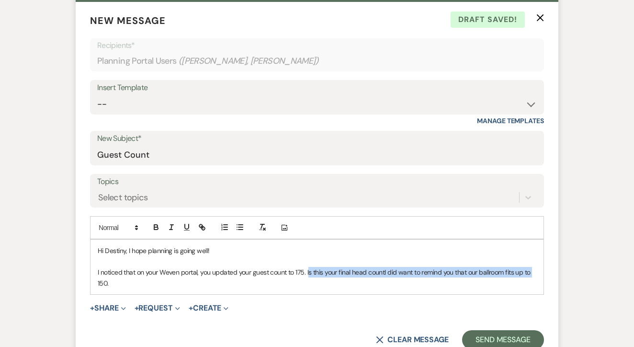
drag, startPoint x: 532, startPoint y: 270, endPoint x: 308, endPoint y: 273, distance: 223.6
click at [308, 272] on p "I noticed that on your Weven portal, you updated your guest count to 175. Is th…" at bounding box center [317, 278] width 439 height 22
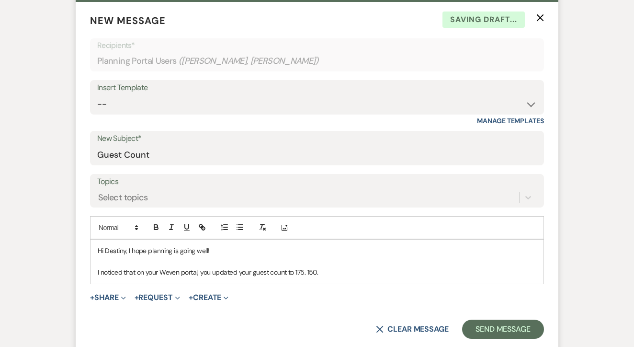
click at [341, 268] on p "I noticed that on your Weven portal, you updated your guest count to 175. 150." at bounding box center [317, 272] width 439 height 11
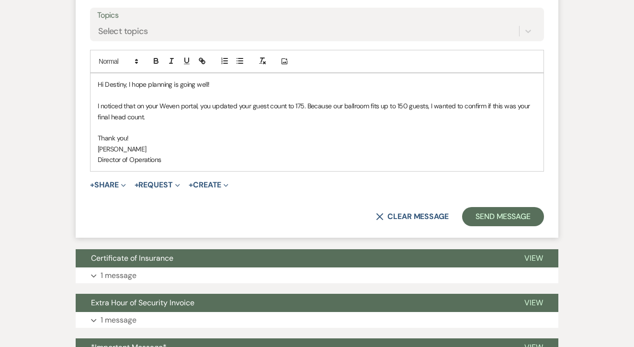
scroll to position [465, 0]
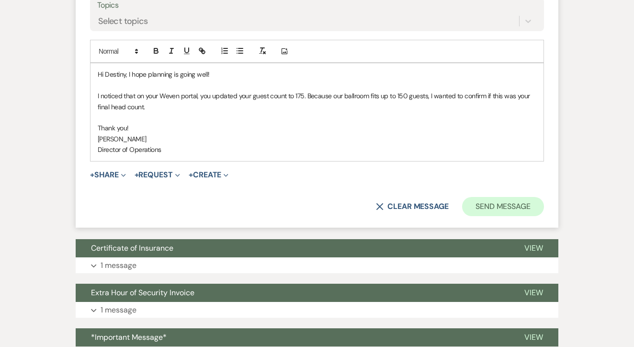
click at [525, 212] on button "Send Message" at bounding box center [503, 206] width 82 height 19
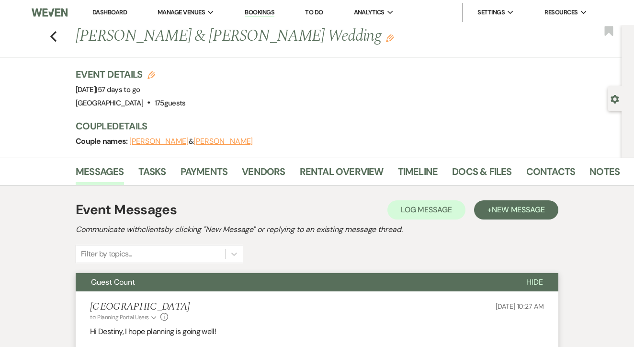
scroll to position [0, 0]
click at [121, 5] on li "Dashboard" at bounding box center [110, 12] width 44 height 19
click at [141, 11] on ul "Dashboard Manage Venues Expand Tuscan Oaks Estate Bookings To Do Analytics Expa…" at bounding box center [339, 12] width 525 height 19
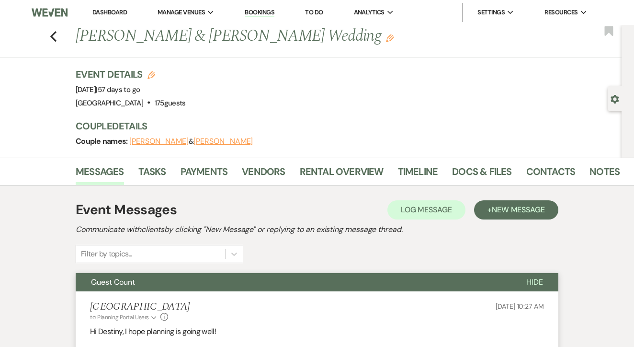
click at [122, 15] on link "Dashboard" at bounding box center [109, 12] width 34 height 8
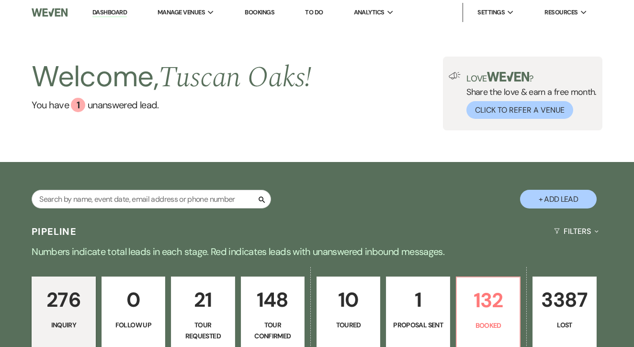
click at [314, 14] on link "To Do" at bounding box center [314, 12] width 18 height 8
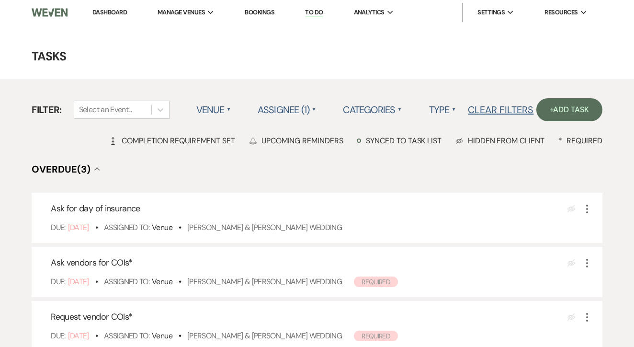
click at [268, 9] on link "Bookings" at bounding box center [260, 12] width 30 height 8
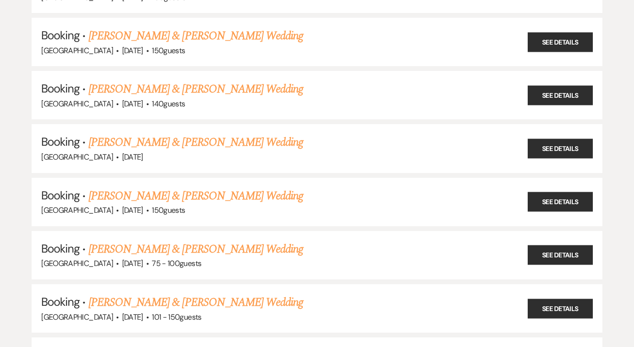
scroll to position [526, 0]
click at [241, 135] on link "[PERSON_NAME] & [PERSON_NAME] Wedding" at bounding box center [196, 142] width 214 height 17
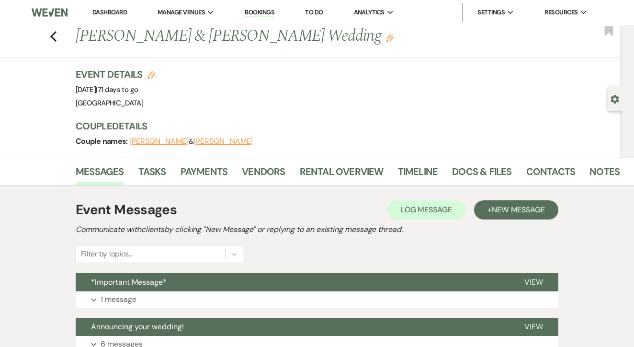
click at [103, 14] on link "Dashboard" at bounding box center [109, 12] width 34 height 8
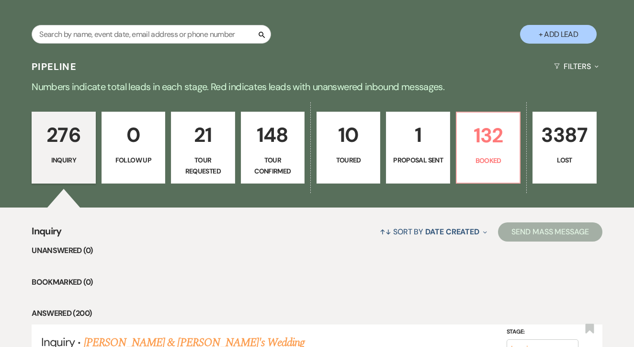
scroll to position [165, 0]
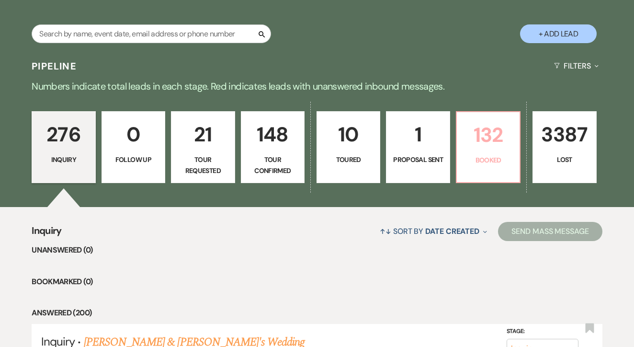
click at [492, 134] on p "132" at bounding box center [487, 135] width 51 height 32
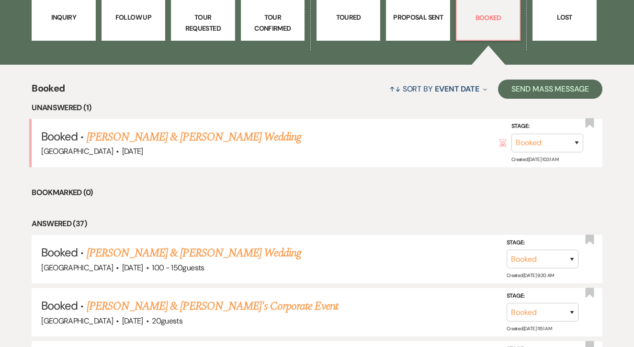
scroll to position [309, 0]
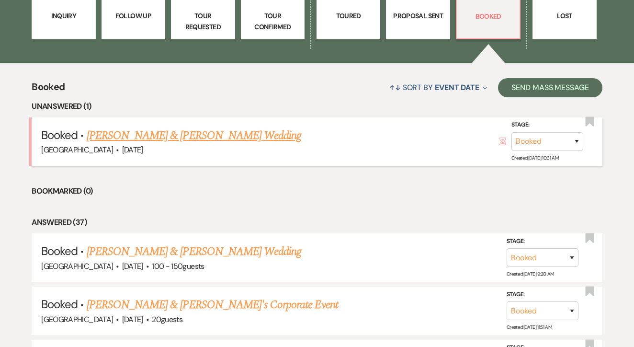
click at [246, 136] on link "[PERSON_NAME] & [PERSON_NAME] Wedding" at bounding box center [194, 135] width 214 height 17
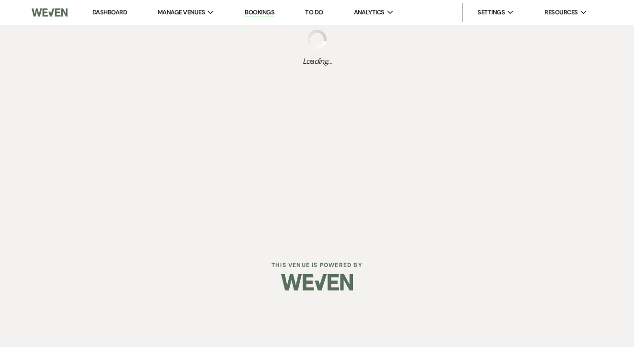
select select "5"
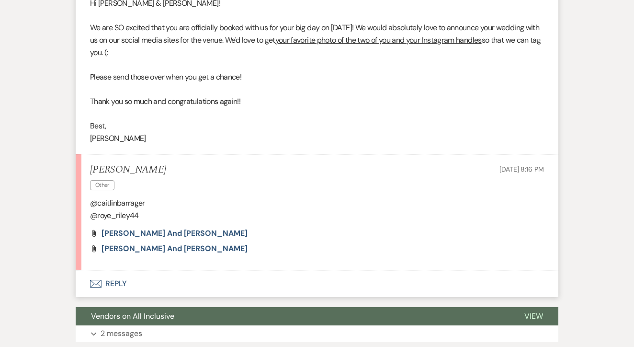
scroll to position [450, 0]
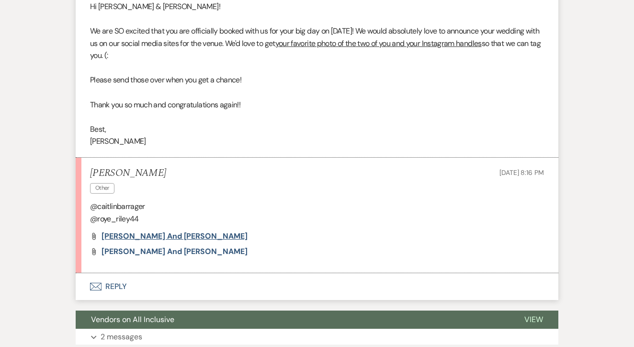
click at [152, 231] on span "Caitlin and Riley" at bounding box center [174, 236] width 146 height 10
click at [143, 250] on li "Caitlin Barrager Other Aug 08, 2025, 8:16 PM @caitlinbarrager @roye_riley44 Att…" at bounding box center [317, 215] width 483 height 115
click at [158, 246] on span "Caitlin and Riley" at bounding box center [174, 251] width 146 height 10
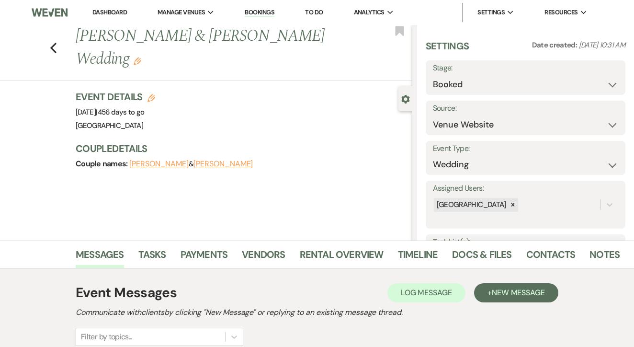
scroll to position [0, 0]
click at [118, 14] on link "Dashboard" at bounding box center [109, 12] width 34 height 8
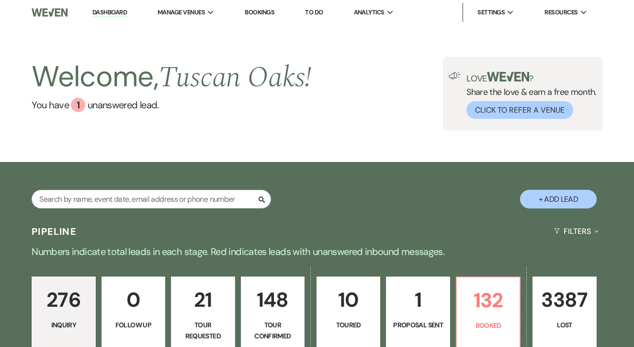
click at [260, 13] on link "Bookings" at bounding box center [260, 12] width 30 height 8
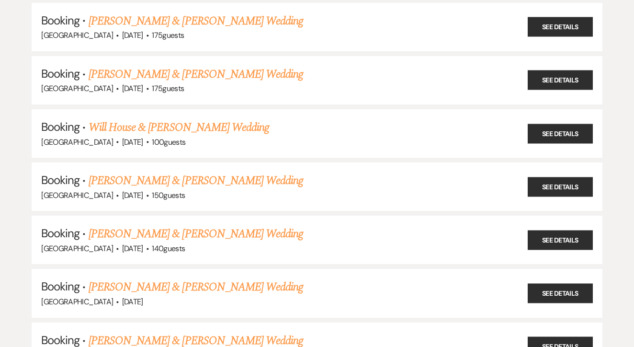
scroll to position [382, 0]
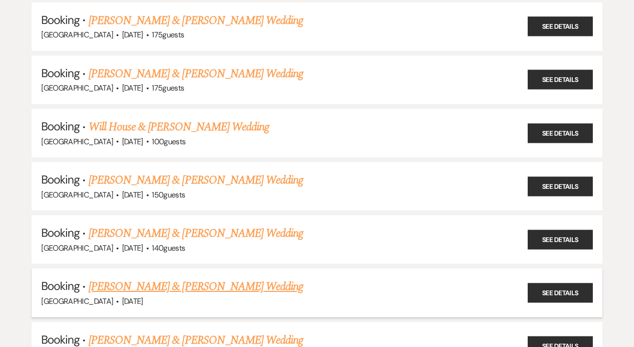
click at [212, 279] on link "[PERSON_NAME] & [PERSON_NAME] Wedding" at bounding box center [196, 286] width 214 height 17
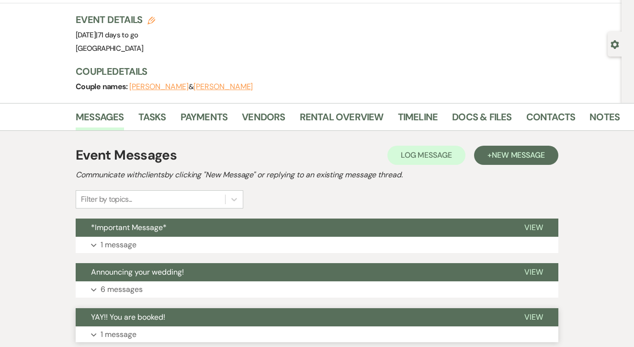
scroll to position [44, 0]
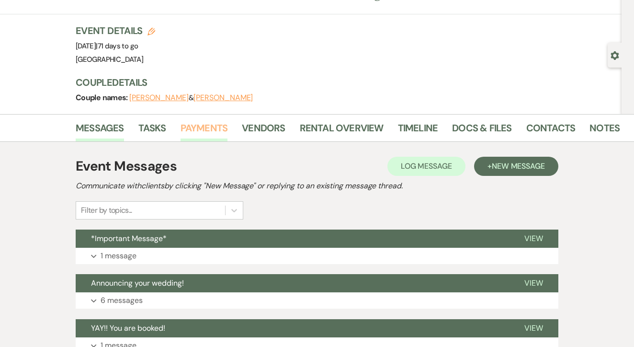
click at [201, 131] on link "Payments" at bounding box center [203, 130] width 47 height 21
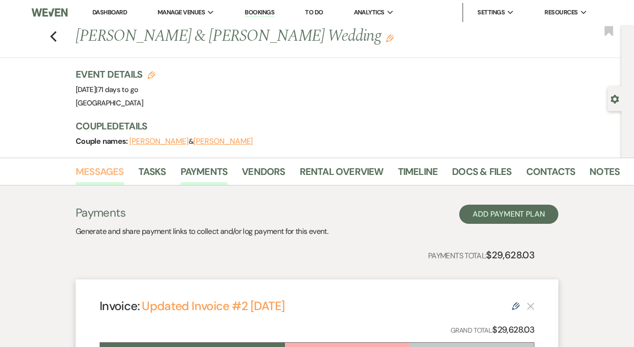
click at [113, 171] on link "Messages" at bounding box center [100, 174] width 48 height 21
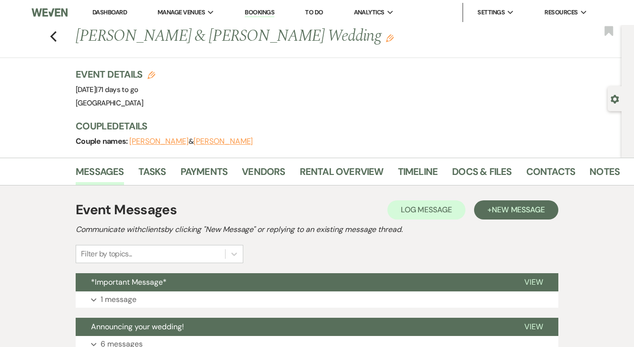
click at [273, 17] on link "Bookings" at bounding box center [260, 12] width 30 height 9
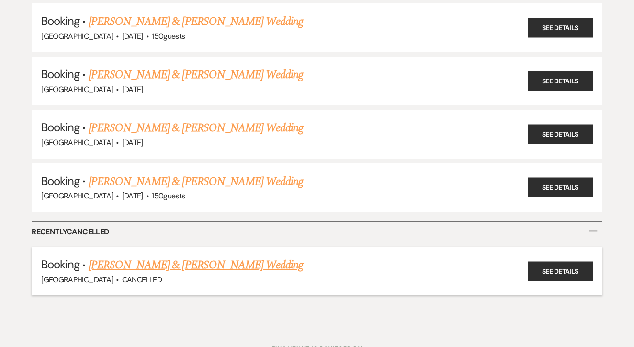
scroll to position [1924, 0]
click at [237, 257] on h5 "Booking · Kris Chavis & Ashley Weston's Wedding" at bounding box center [317, 265] width 552 height 17
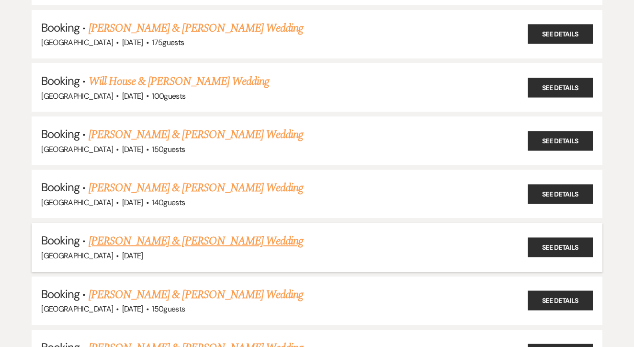
scroll to position [420, 0]
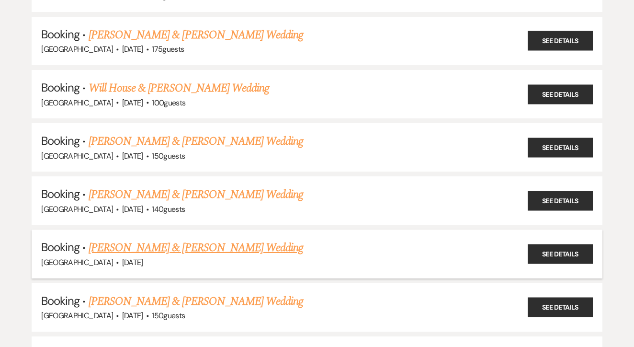
click at [254, 239] on link "[PERSON_NAME] & [PERSON_NAME] Wedding" at bounding box center [196, 247] width 214 height 17
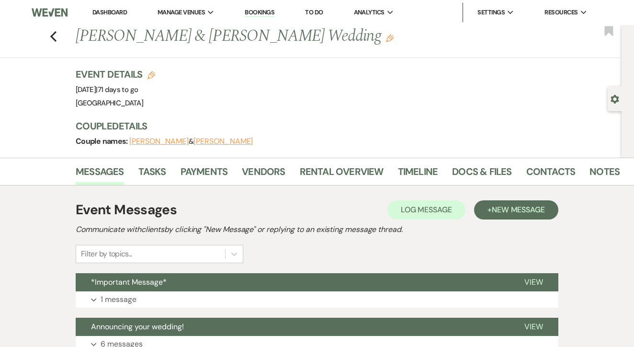
click at [218, 0] on nav "Dashboard Manage Venues Expand Tuscan Oaks Estate Bookings To Do Analytics Expa…" at bounding box center [317, 12] width 634 height 25
click at [108, 14] on link "Dashboard" at bounding box center [109, 12] width 34 height 8
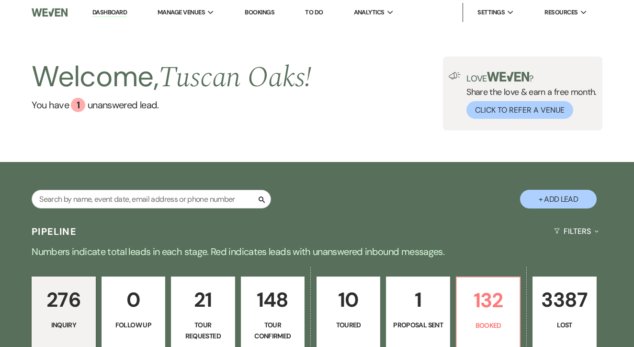
click at [379, 89] on div "Welcome, Tuscan Oaks ! You have 1 unanswered lead . Love ? Share the love & ear…" at bounding box center [317, 93] width 634 height 74
click at [266, 14] on link "Bookings" at bounding box center [260, 12] width 30 height 8
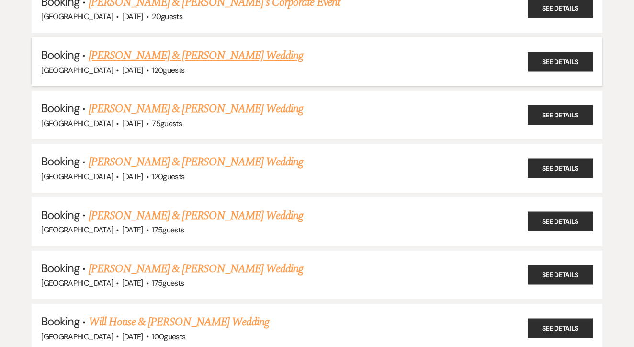
scroll to position [189, 0]
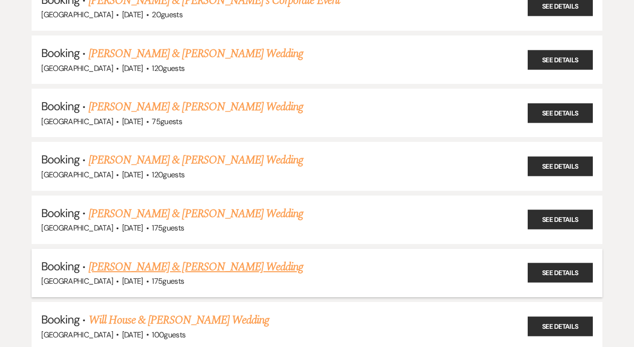
click at [249, 262] on link "[PERSON_NAME] & [PERSON_NAME] Wedding" at bounding box center [196, 266] width 214 height 17
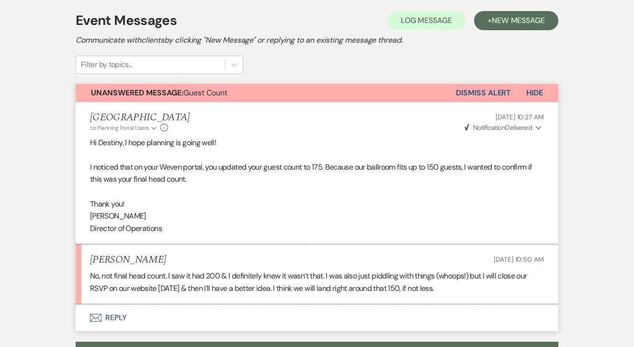
click at [262, 304] on button "Envelope Reply" at bounding box center [317, 317] width 483 height 27
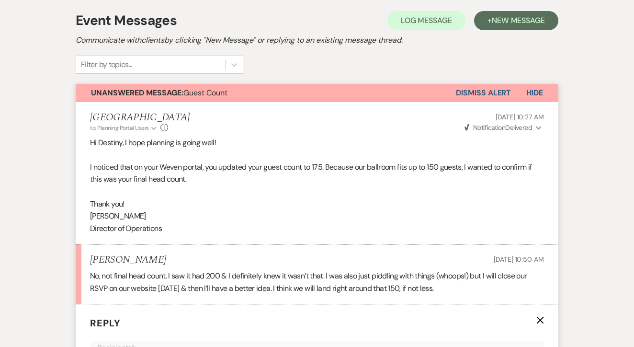
scroll to position [457, 0]
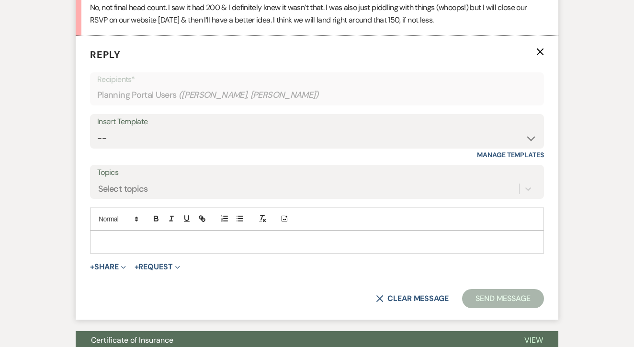
click at [274, 237] on p at bounding box center [317, 242] width 439 height 11
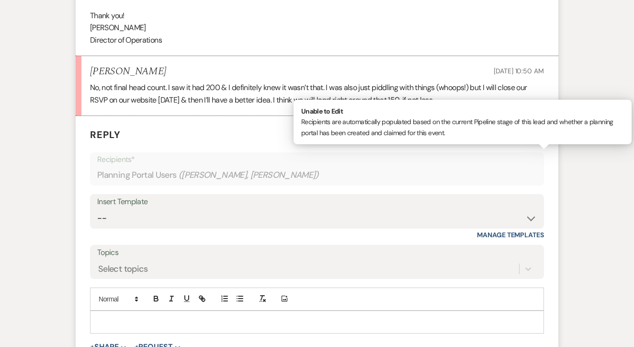
scroll to position [519, 0]
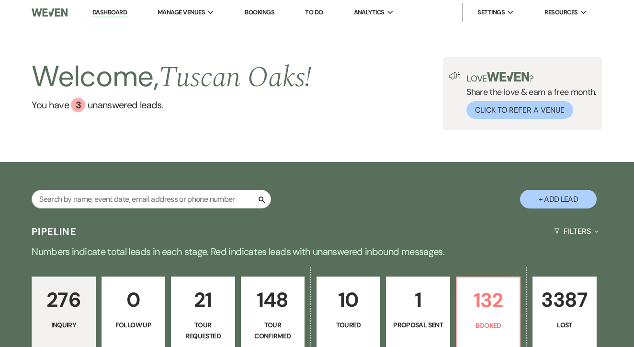
click at [271, 16] on li "Bookings" at bounding box center [259, 12] width 39 height 19
click at [271, 13] on link "Bookings" at bounding box center [260, 12] width 30 height 8
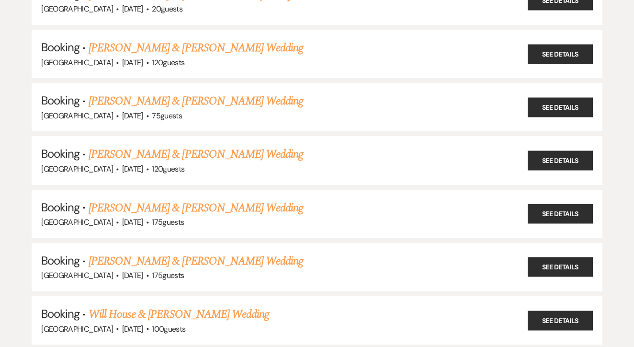
scroll to position [193, 0]
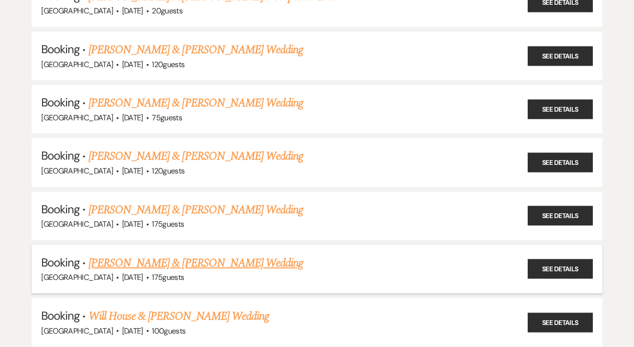
click at [268, 254] on link "[PERSON_NAME] & [PERSON_NAME] Wedding" at bounding box center [196, 262] width 214 height 17
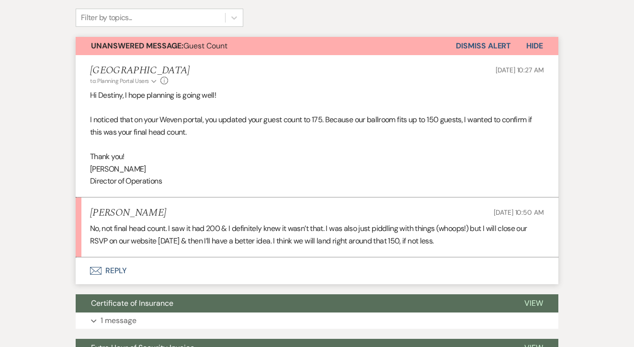
scroll to position [264, 0]
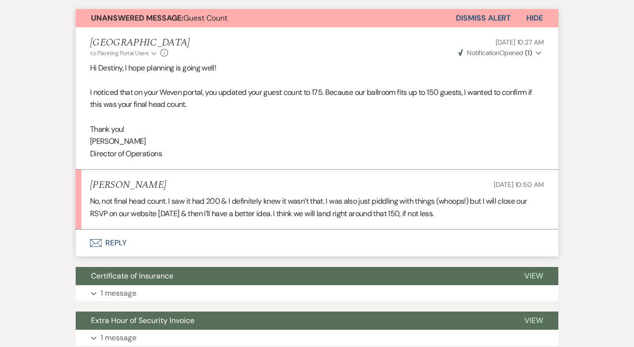
click at [275, 238] on button "Envelope Reply" at bounding box center [317, 242] width 483 height 27
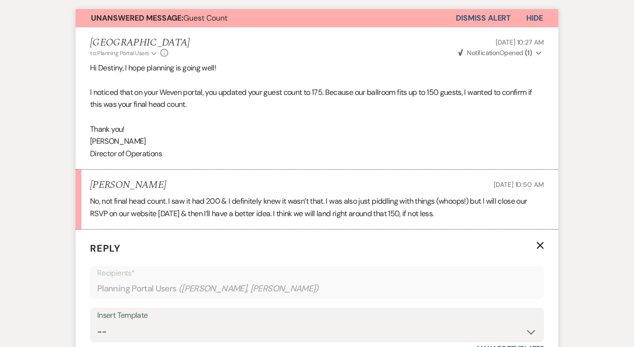
scroll to position [415, 0]
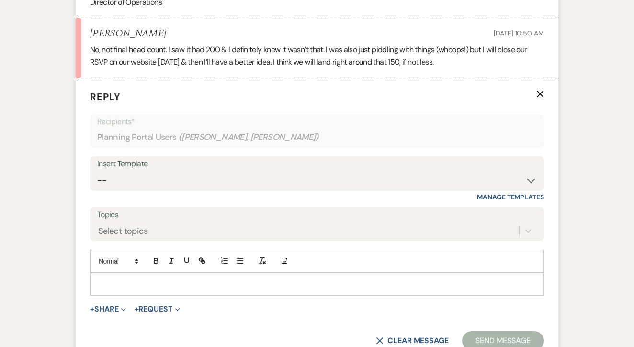
click at [265, 281] on p at bounding box center [317, 284] width 439 height 11
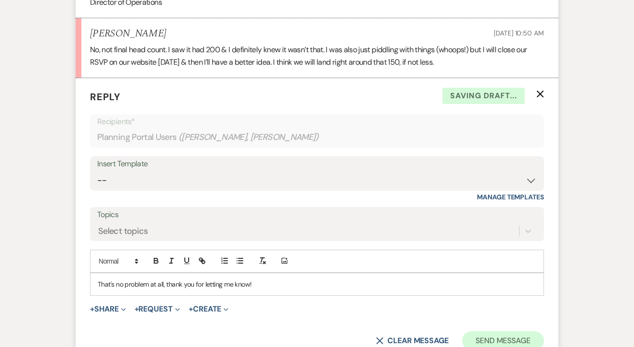
click at [500, 331] on button "Send Message" at bounding box center [503, 340] width 82 height 19
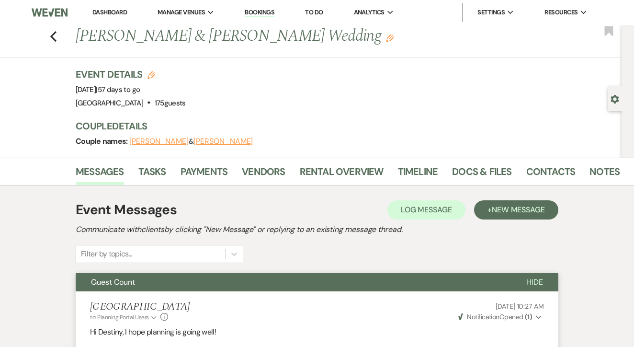
scroll to position [0, 0]
click at [112, 10] on link "Dashboard" at bounding box center [109, 12] width 34 height 8
